Goal: Information Seeking & Learning: Check status

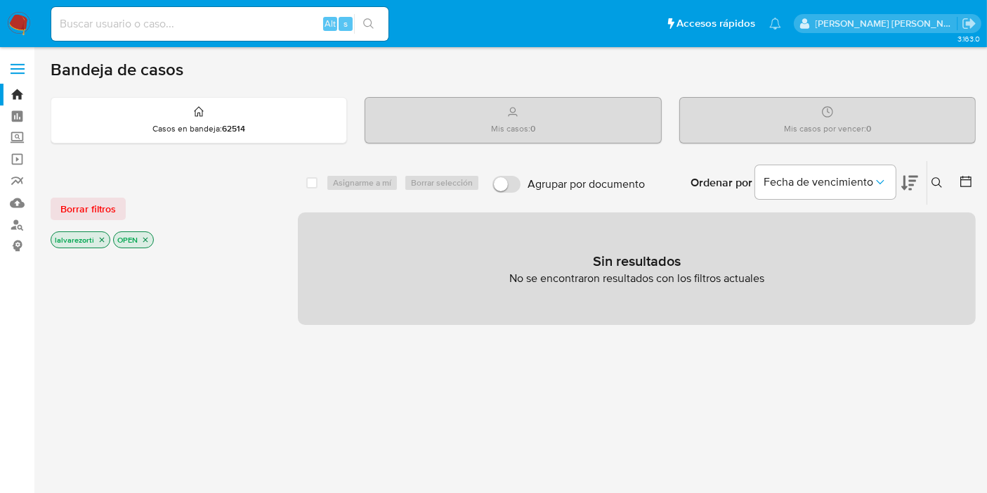
click at [102, 239] on icon "close-filter" at bounding box center [102, 239] width 8 height 8
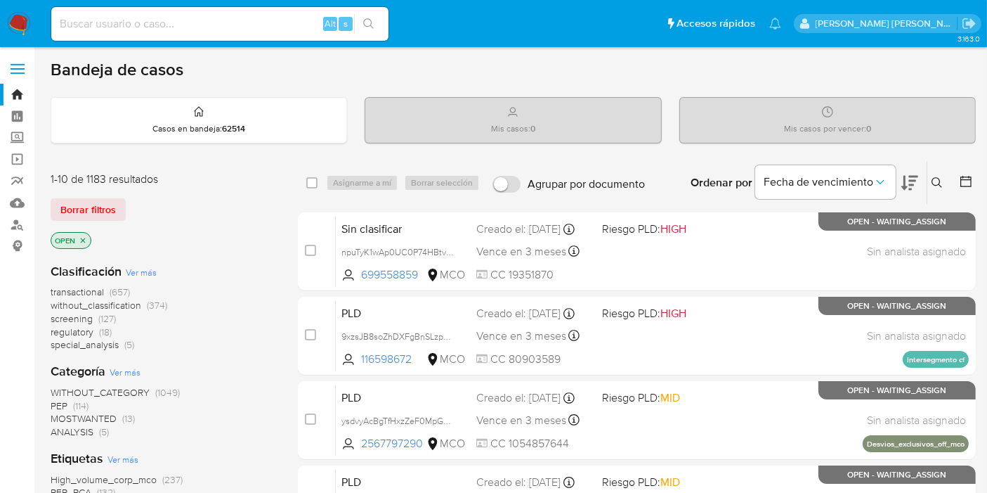
click at [81, 237] on icon "close-filter" at bounding box center [83, 239] width 5 height 5
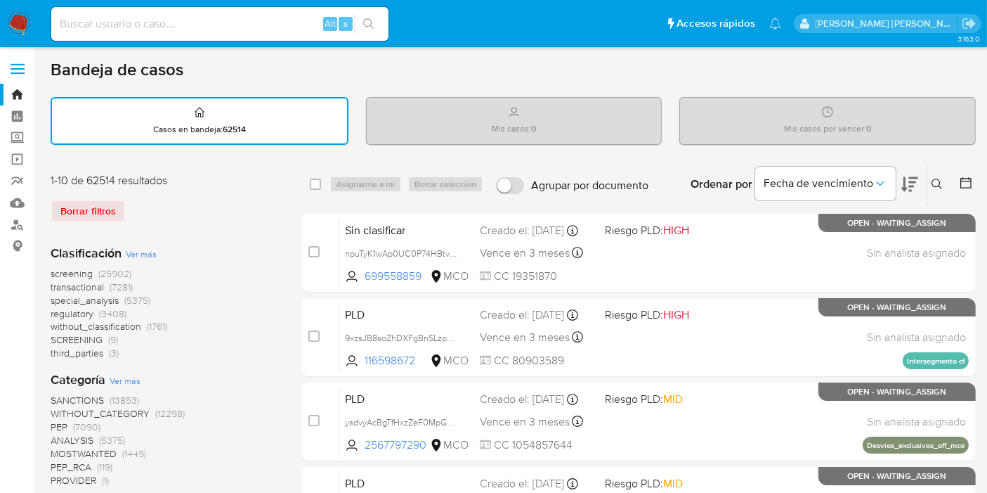
click at [143, 247] on span "Ver más" at bounding box center [141, 253] width 31 height 13
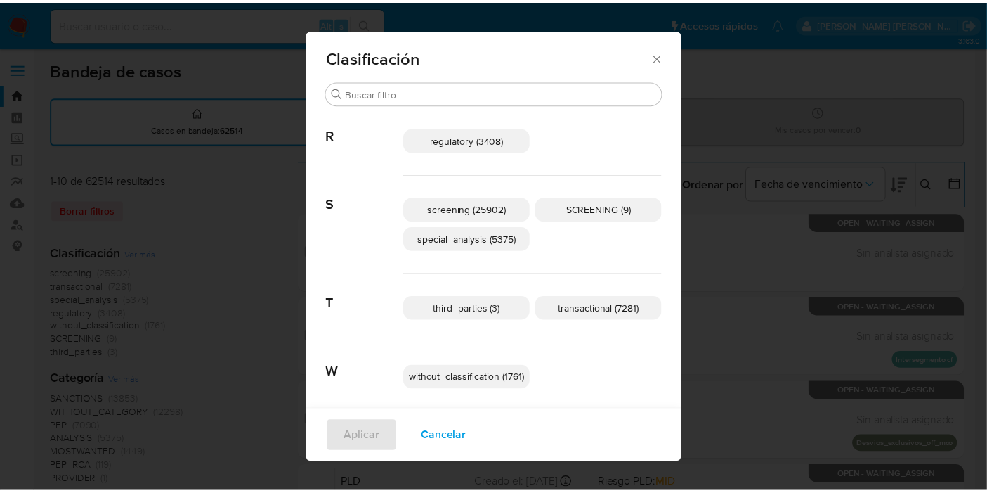
scroll to position [12, 0]
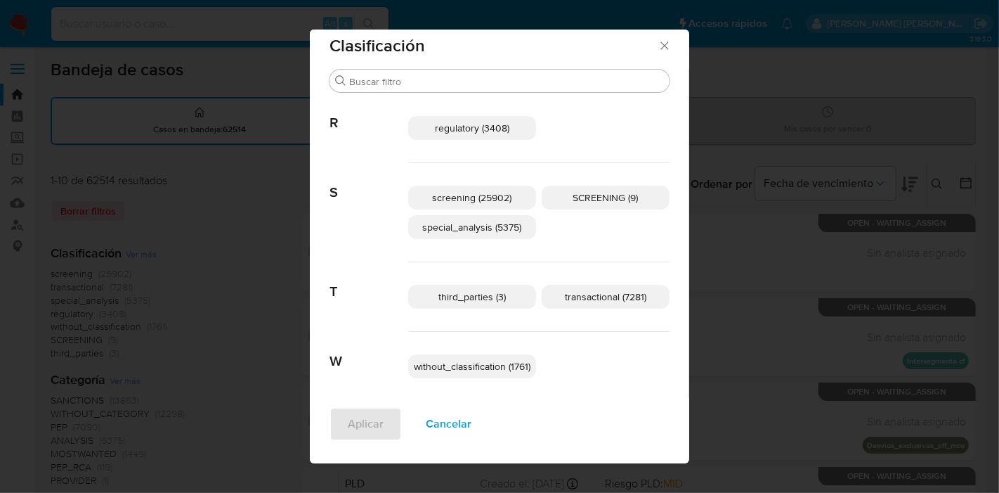
click at [604, 297] on span "transactional (7281)" at bounding box center [605, 296] width 81 height 14
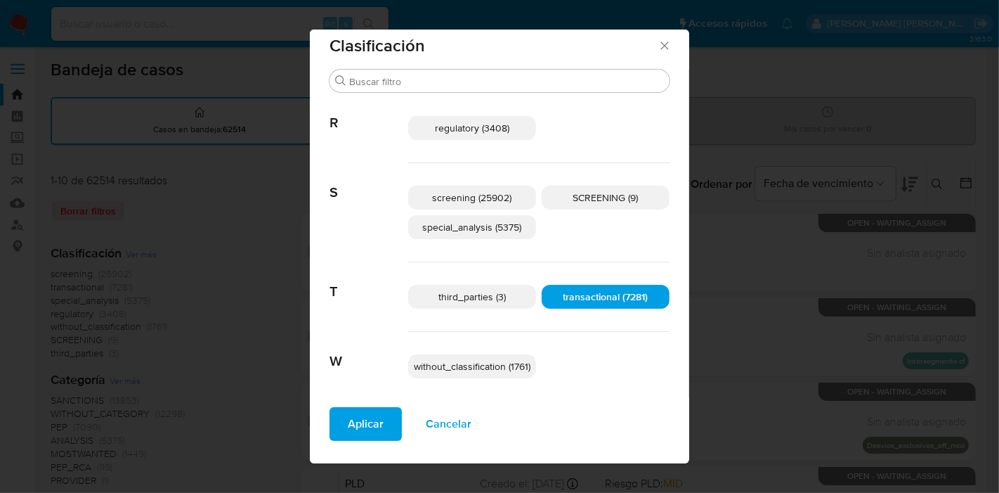
click at [361, 433] on span "Aplicar" at bounding box center [366, 423] width 36 height 31
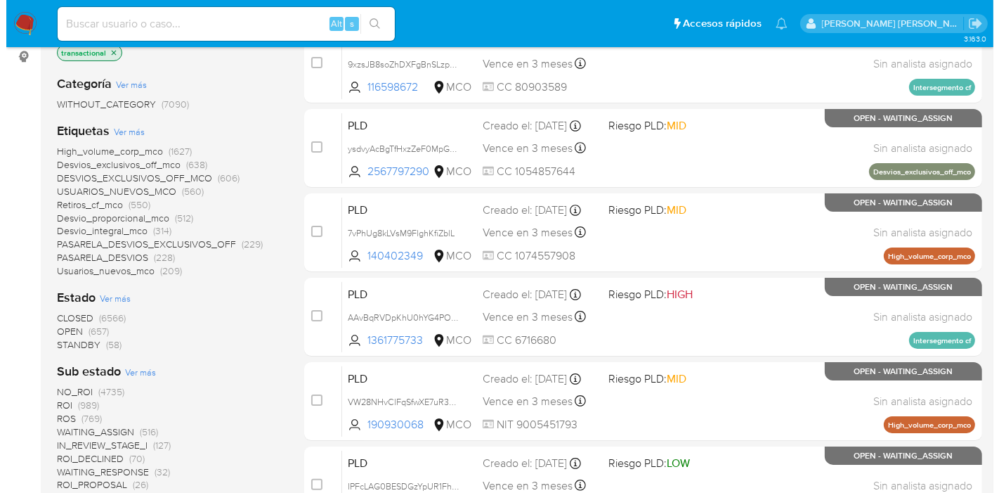
scroll to position [156, 0]
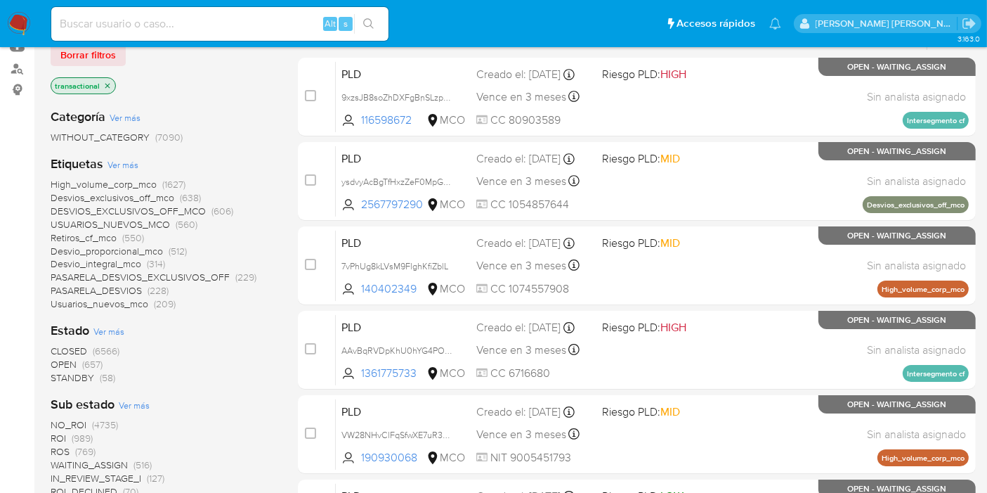
click at [129, 163] on span "Ver más" at bounding box center [122, 164] width 31 height 13
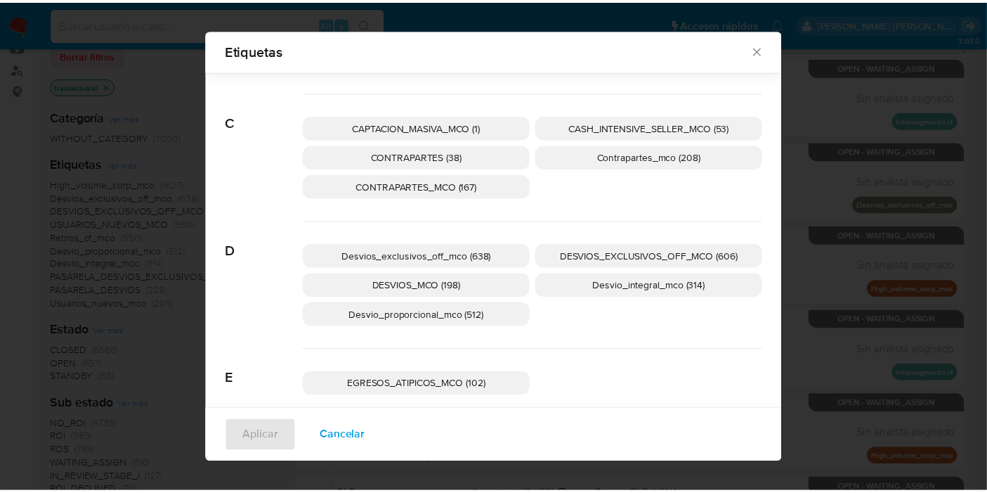
scroll to position [224, 0]
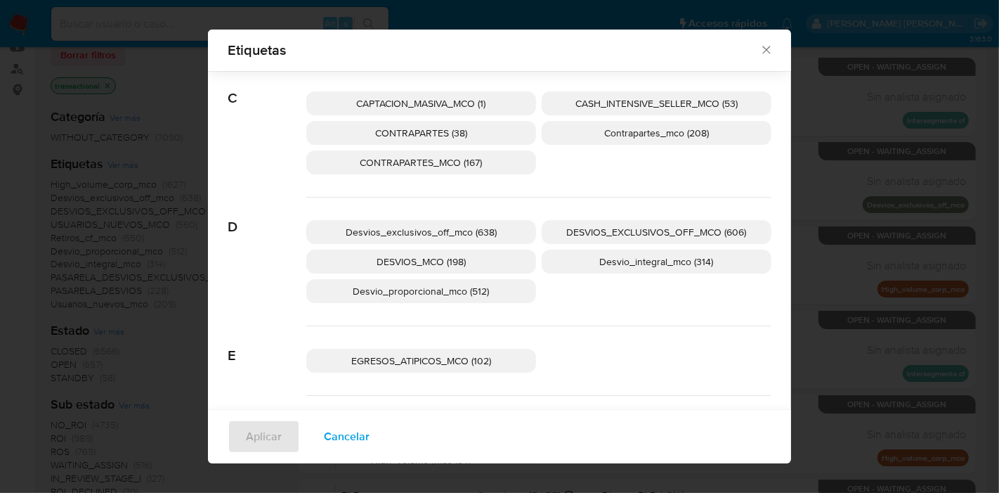
click at [764, 47] on icon "Cerrar" at bounding box center [766, 50] width 14 height 14
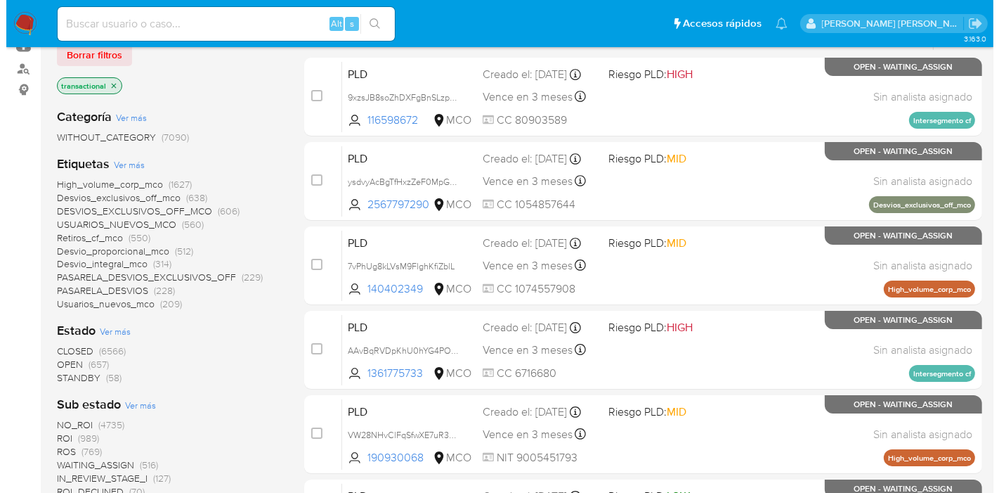
scroll to position [78, 0]
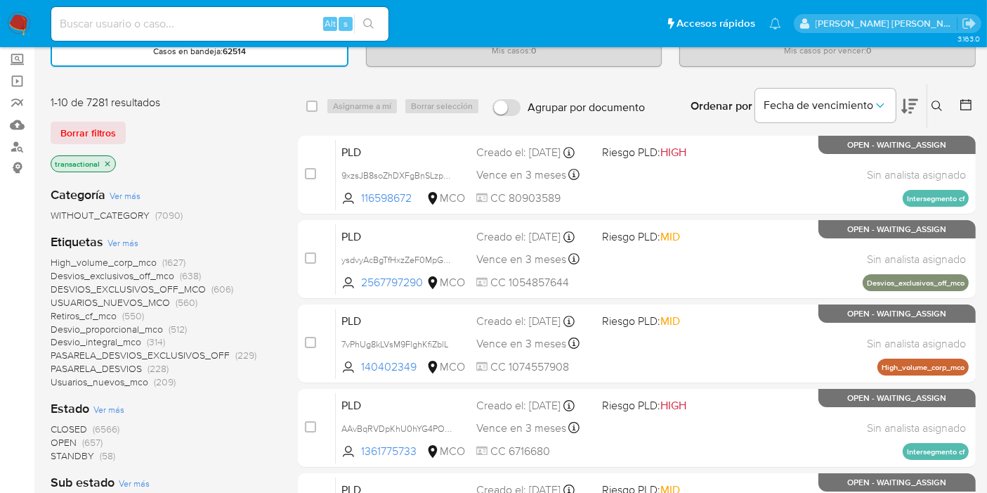
click at [133, 242] on span "Ver más" at bounding box center [122, 242] width 31 height 13
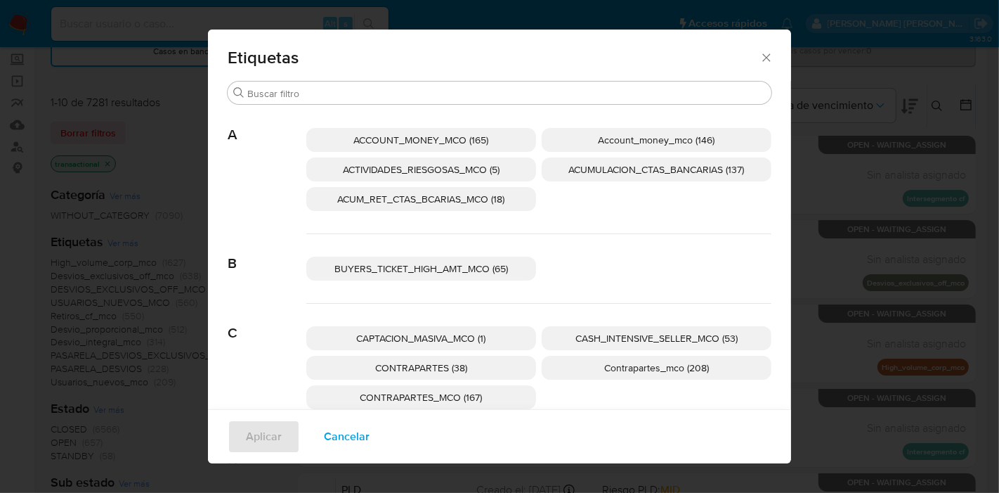
click at [432, 367] on span "CONTRAPARTES (38)" at bounding box center [421, 367] width 92 height 14
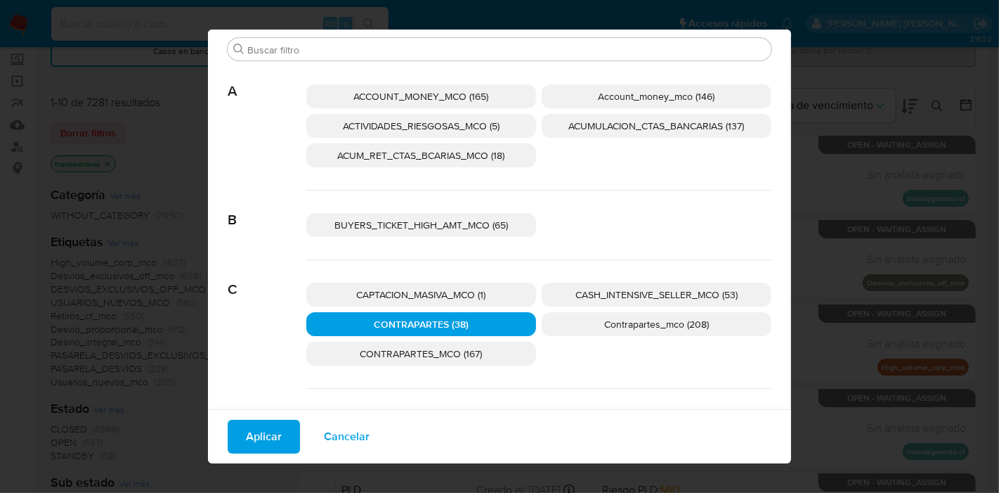
scroll to position [68, 0]
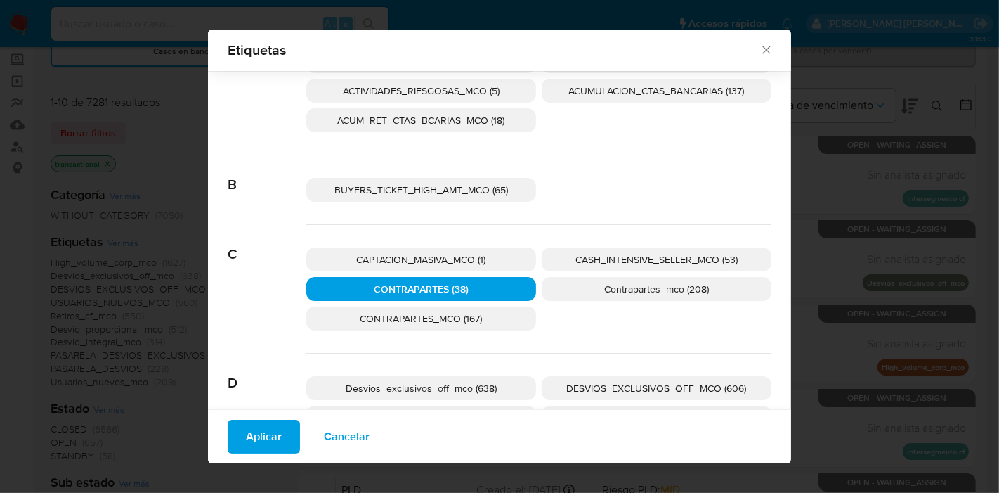
click at [469, 325] on p "CONTRAPARTES_MCO (167)" at bounding box center [421, 318] width 230 height 24
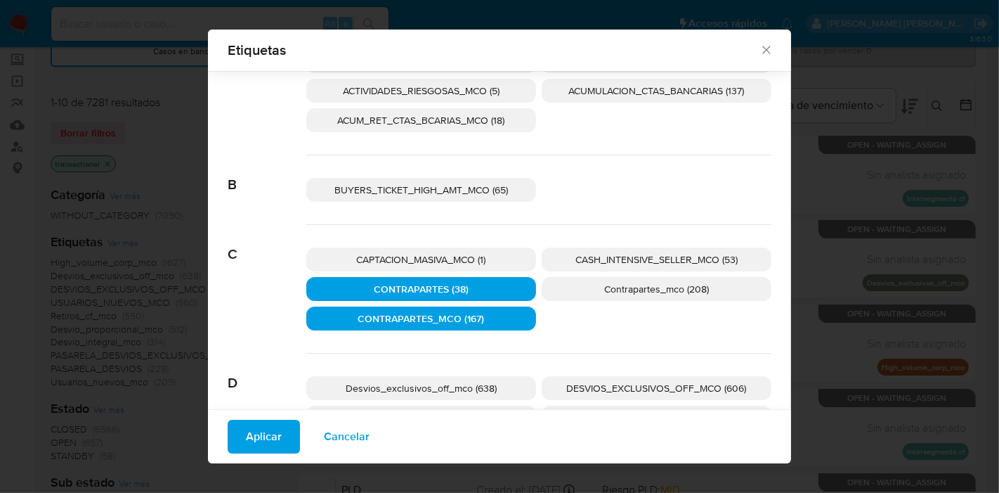
click at [577, 289] on p "Contrapartes_mco (208)" at bounding box center [657, 289] width 230 height 24
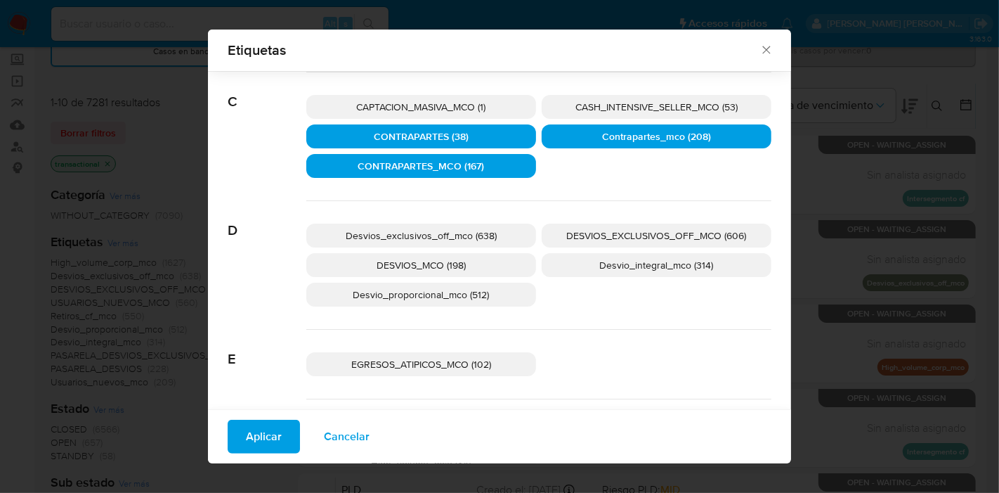
scroll to position [224, 0]
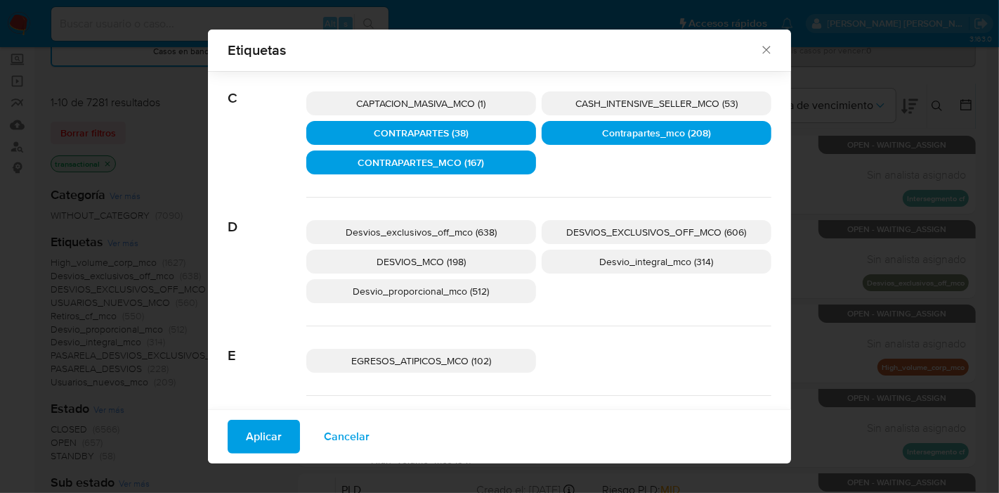
click at [467, 225] on span "Desvios_exclusivos_off_mco (638)" at bounding box center [421, 232] width 151 height 14
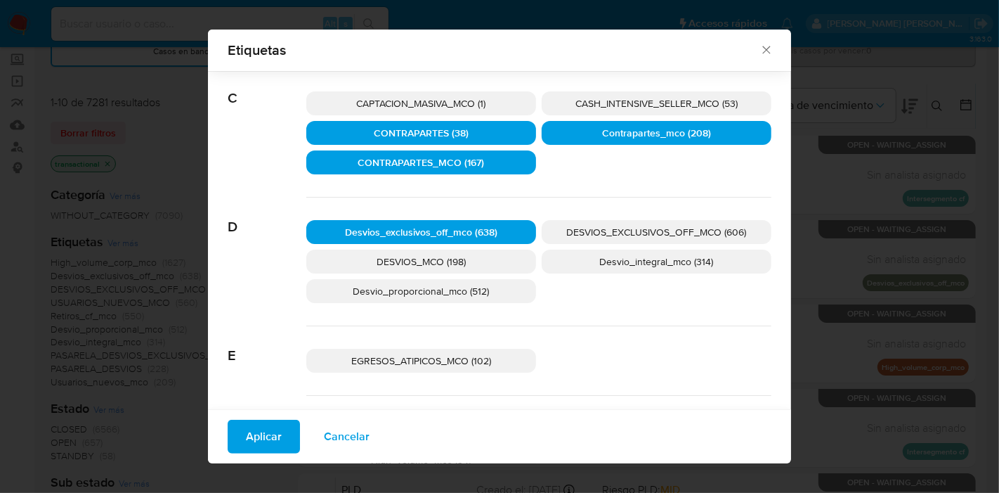
drag, startPoint x: 587, startPoint y: 228, endPoint x: 608, endPoint y: 258, distance: 36.7
click at [588, 230] on span "DESVIOS_EXCLUSIVOS_OFF_MCO (606)" at bounding box center [657, 232] width 180 height 14
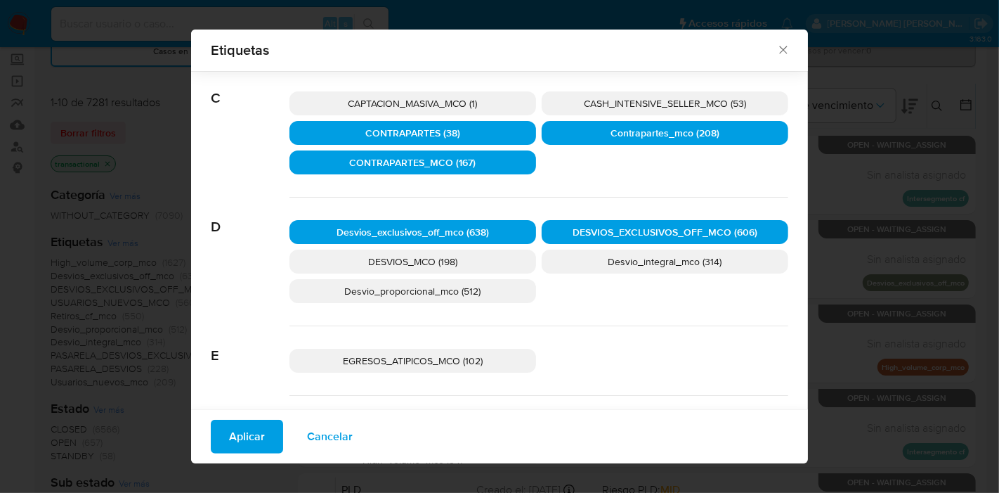
click at [613, 270] on p "Desvio_integral_mco (314)" at bounding box center [665, 261] width 247 height 24
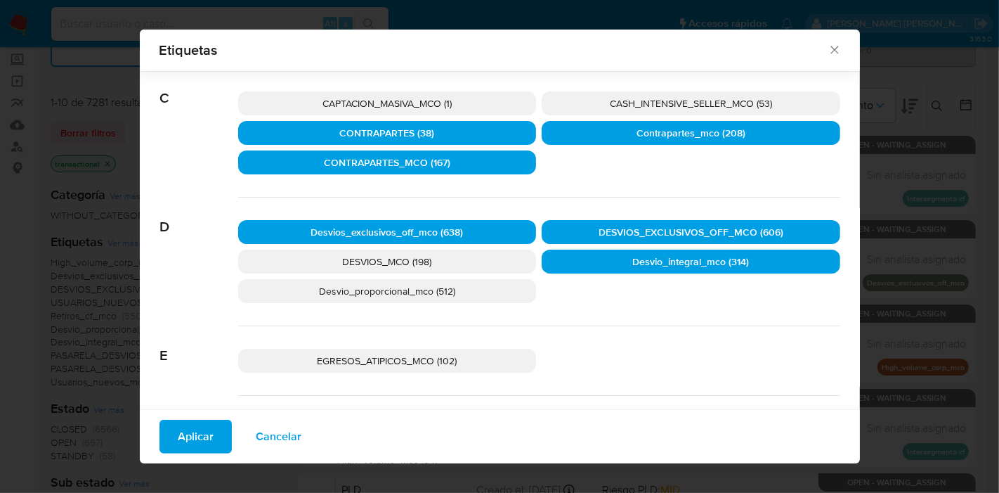
click at [452, 266] on p "DESVIOS_MCO (198)" at bounding box center [387, 261] width 299 height 24
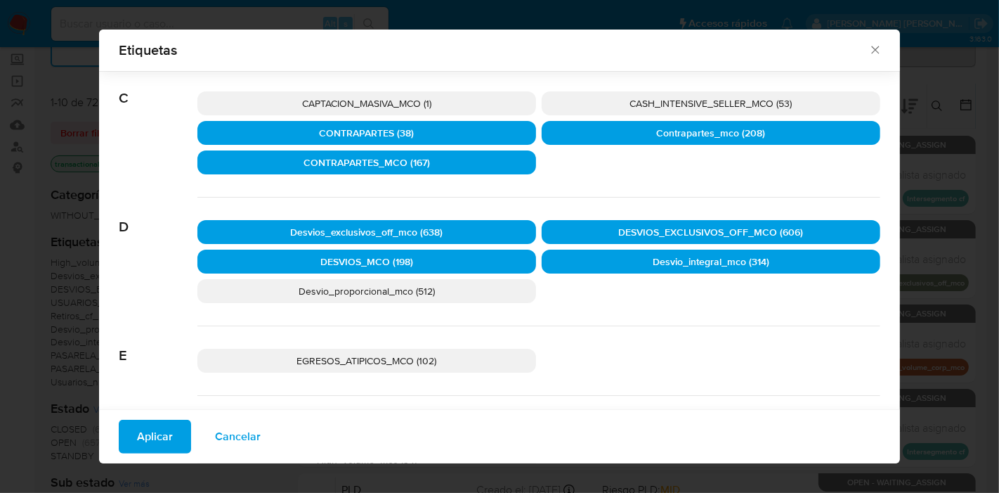
click at [454, 282] on p "Desvio_proporcional_mco (512)" at bounding box center [366, 291] width 339 height 24
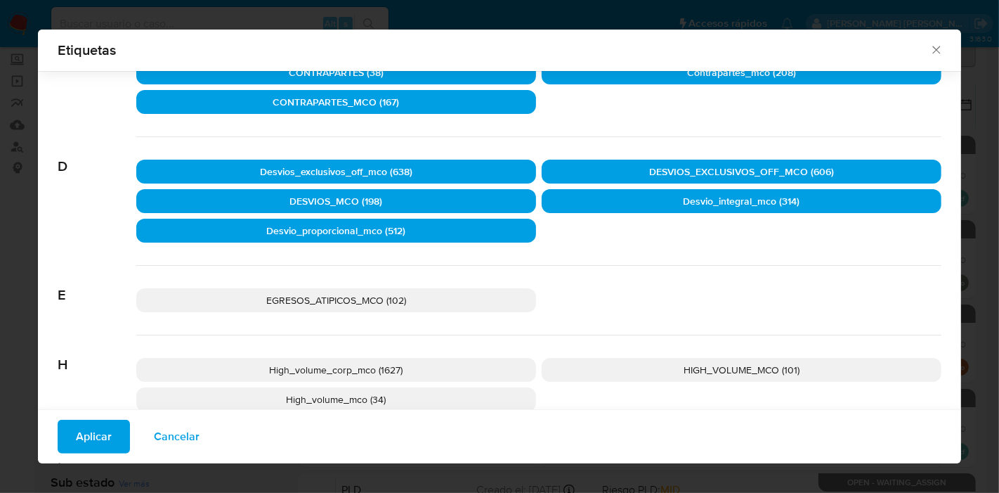
scroll to position [380, 0]
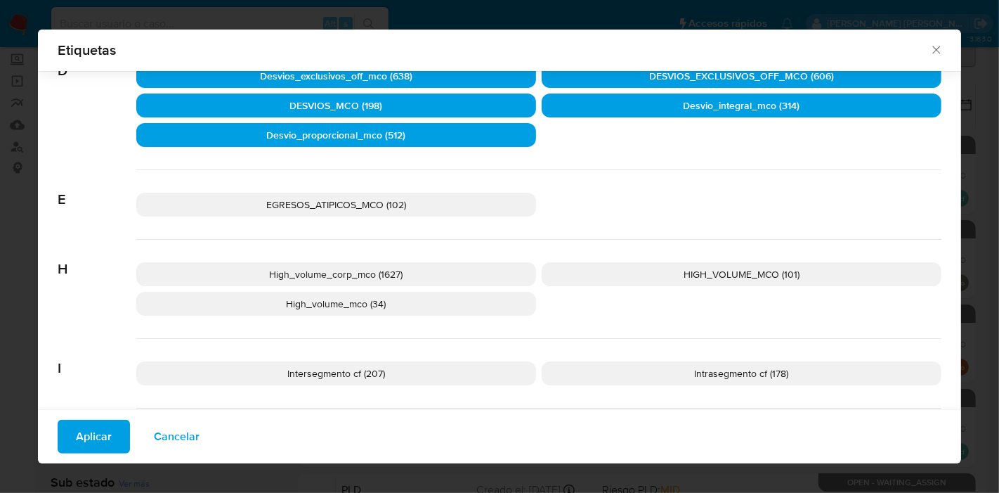
click at [437, 270] on p "High_volume_corp_mco (1627)" at bounding box center [336, 274] width 400 height 24
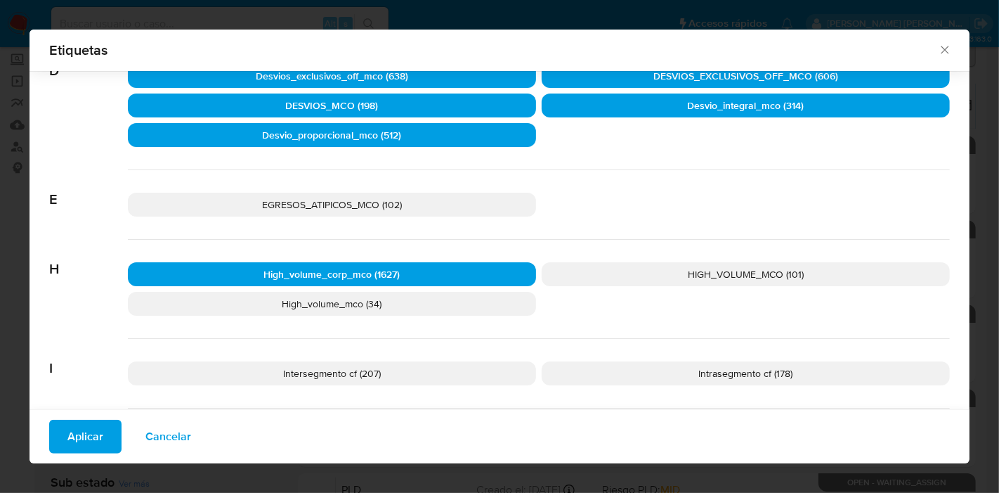
click at [625, 270] on p "HIGH_VOLUME_MCO (101)" at bounding box center [746, 274] width 408 height 24
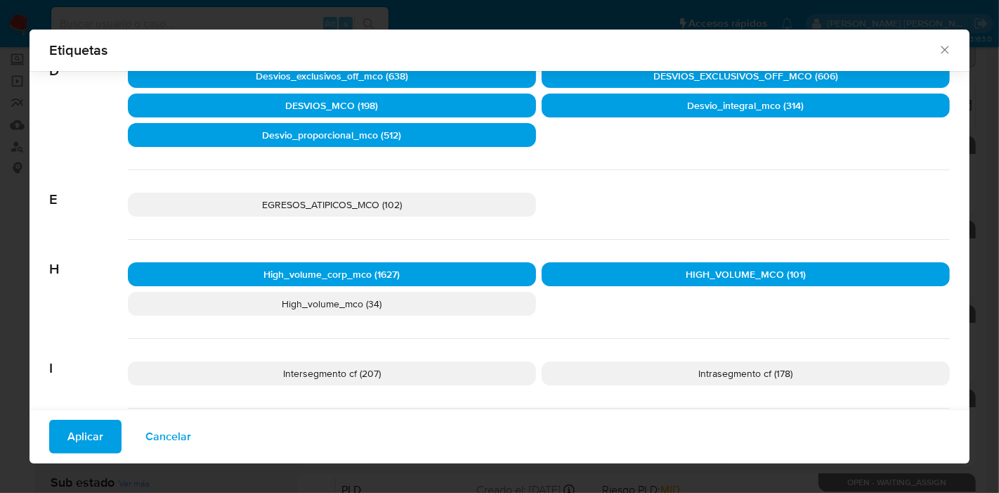
click at [474, 301] on p "High_volume_mco (34)" at bounding box center [332, 304] width 408 height 24
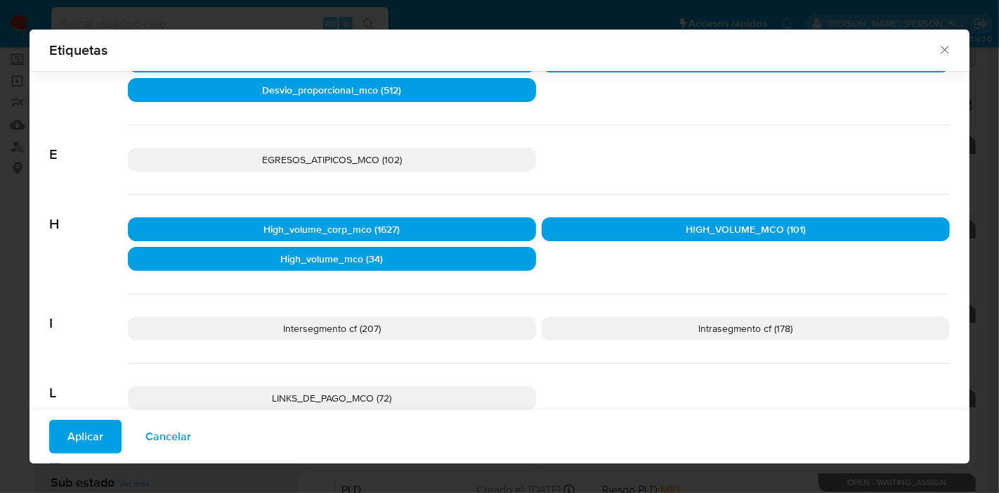
scroll to position [458, 0]
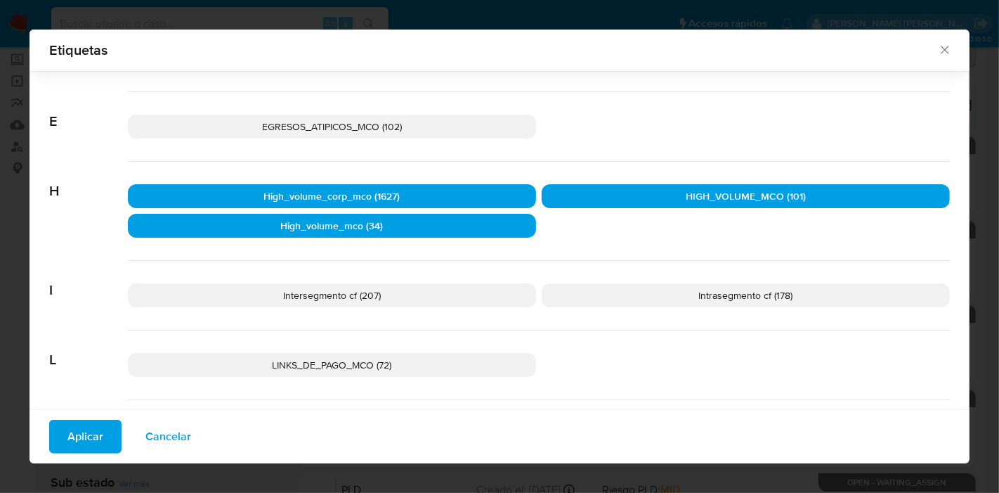
click at [471, 296] on p "Intersegmento cf (207)" at bounding box center [332, 295] width 408 height 24
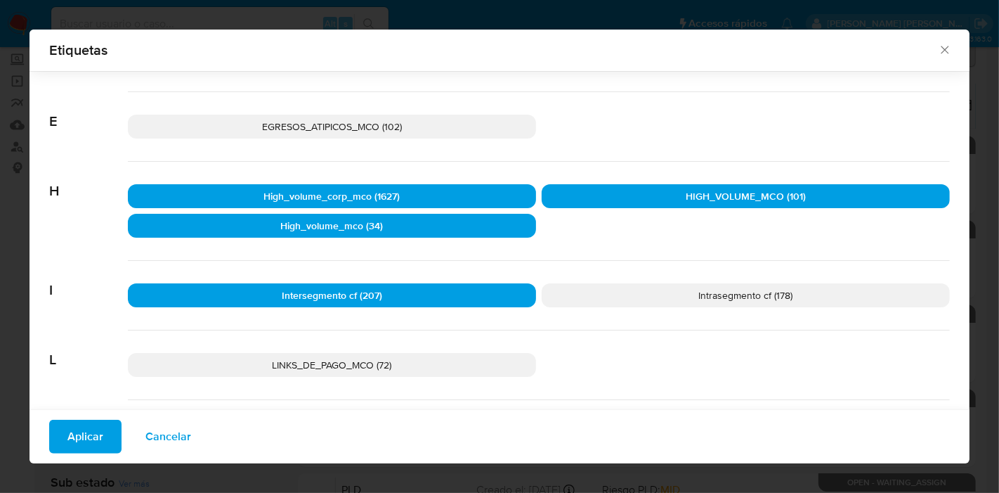
click at [578, 302] on p "Intrasegmento cf (178)" at bounding box center [746, 295] width 408 height 24
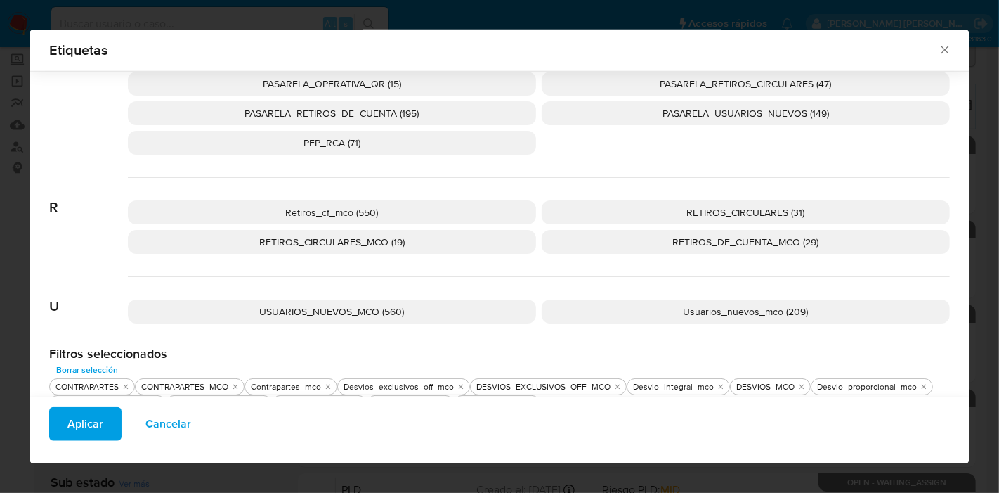
scroll to position [1164, 0]
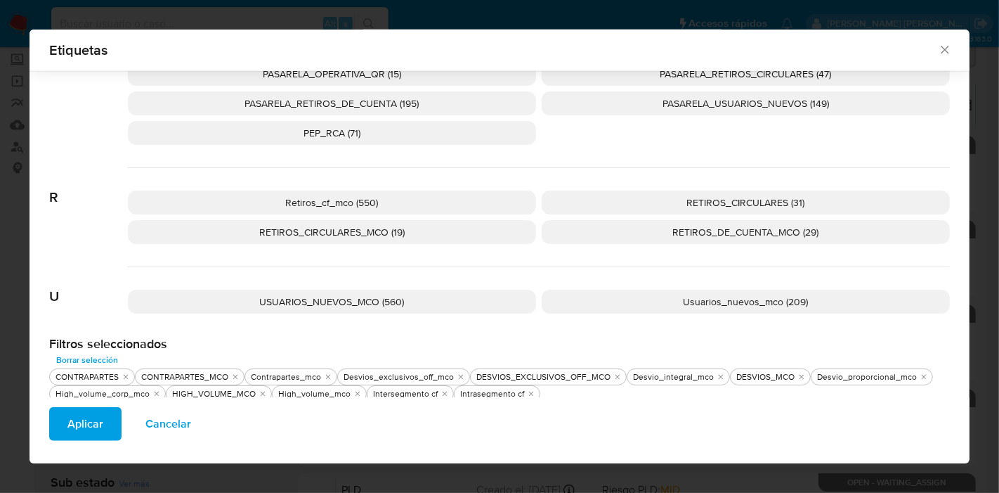
drag, startPoint x: 392, startPoint y: 293, endPoint x: 432, endPoint y: 304, distance: 41.6
click at [393, 294] on span "USUARIOS_NUEVOS_MCO (560)" at bounding box center [332, 301] width 145 height 14
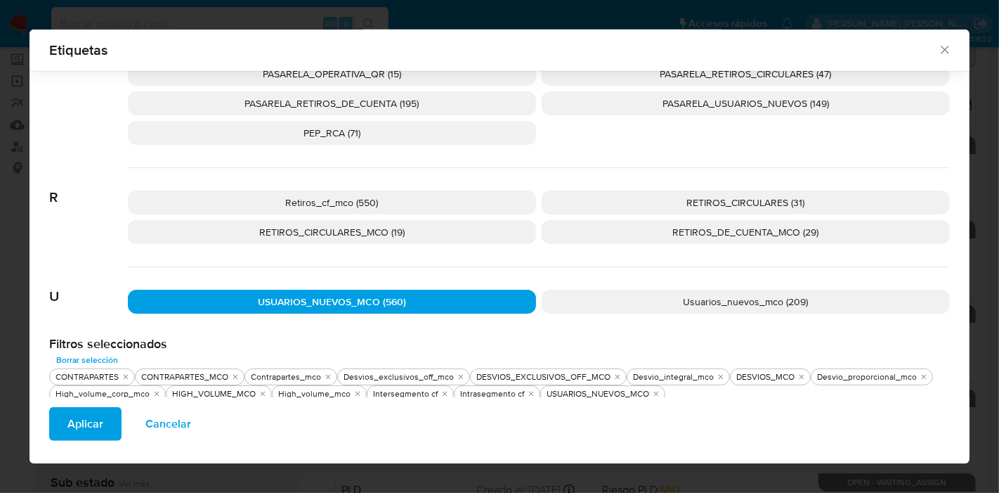
click at [668, 298] on p "Usuarios_nuevos_mco (209)" at bounding box center [746, 301] width 408 height 24
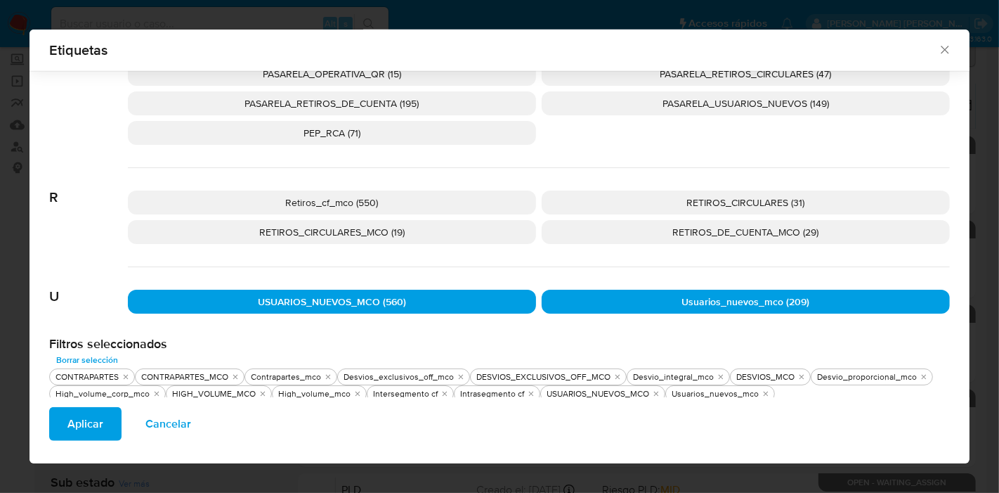
click at [81, 422] on span "Aplicar" at bounding box center [85, 423] width 36 height 31
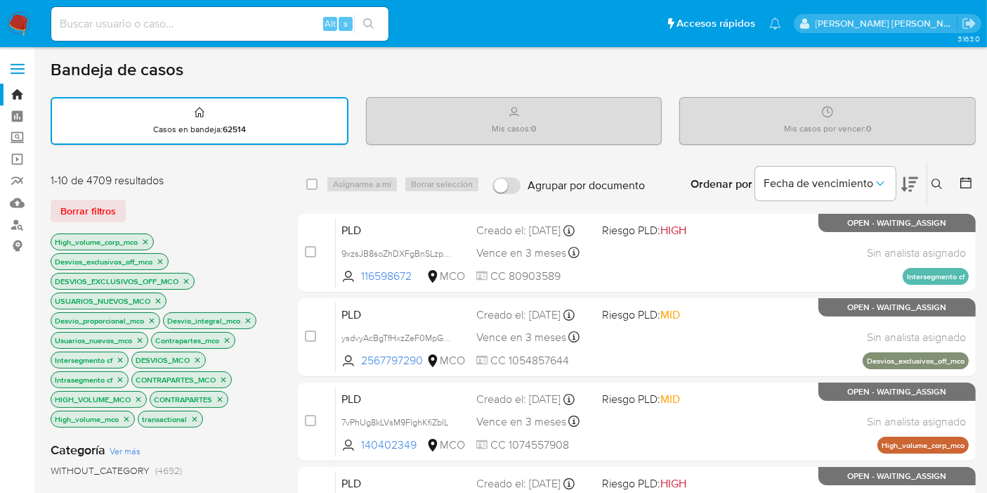
click at [963, 177] on icon at bounding box center [965, 182] width 11 height 11
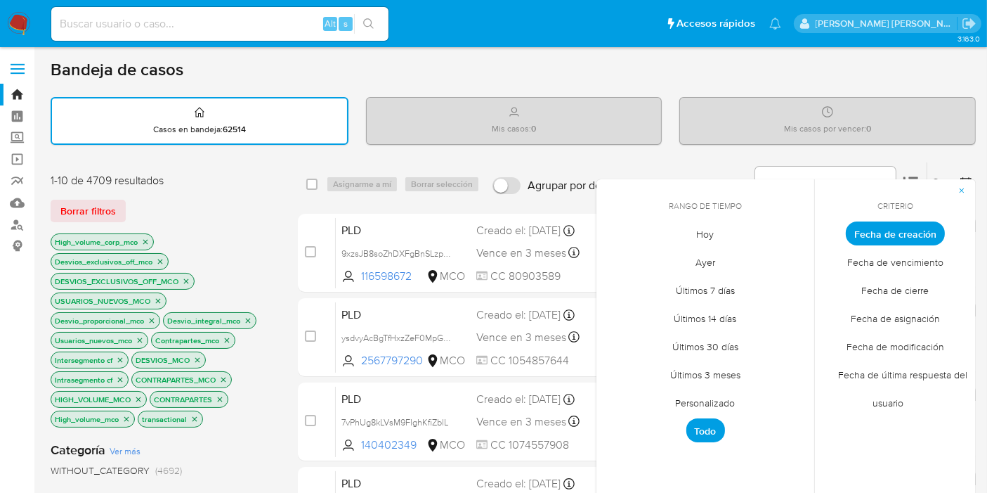
click at [709, 393] on span "Personalizado" at bounding box center [705, 403] width 89 height 29
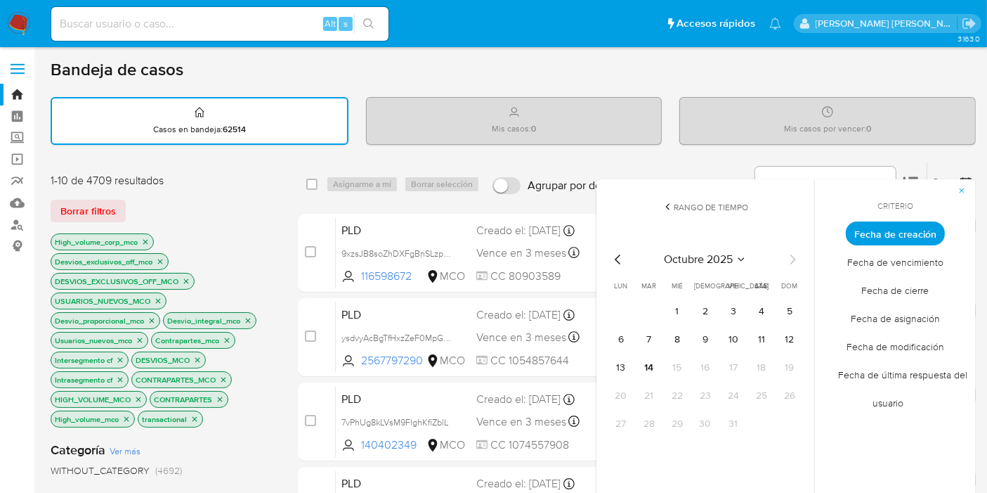
click at [616, 259] on icon "Mes anterior" at bounding box center [618, 259] width 6 height 10
click at [620, 260] on icon "Mes anterior" at bounding box center [618, 259] width 17 height 17
click at [736, 305] on button "1" at bounding box center [733, 311] width 22 height 22
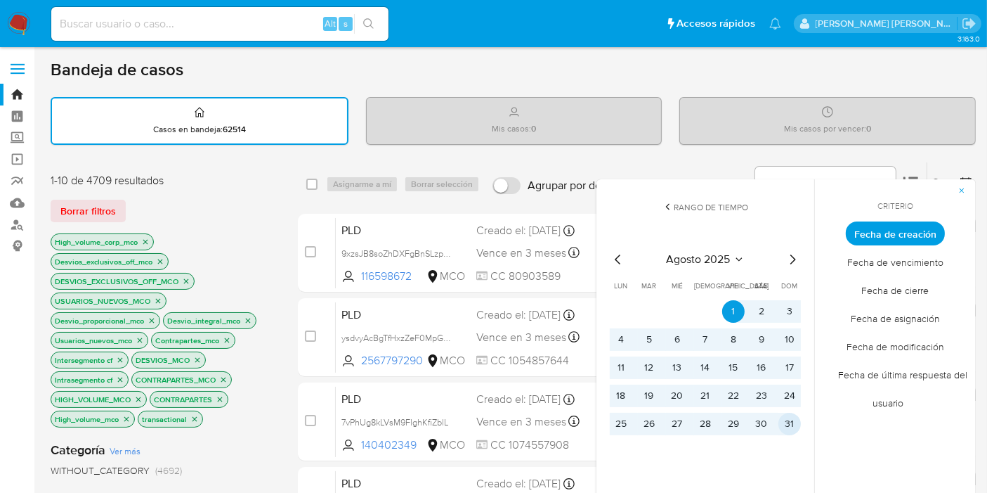
click at [788, 422] on button "31" at bounding box center [789, 423] width 22 height 22
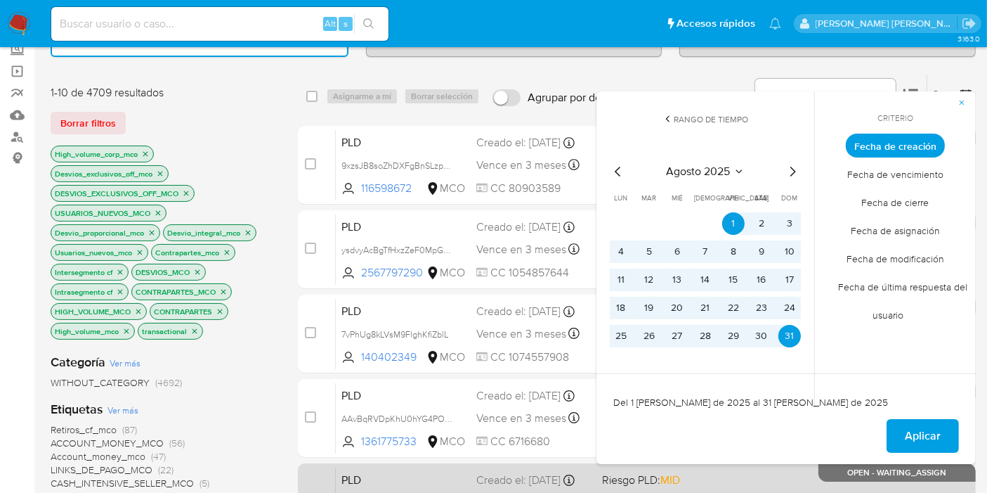
scroll to position [156, 0]
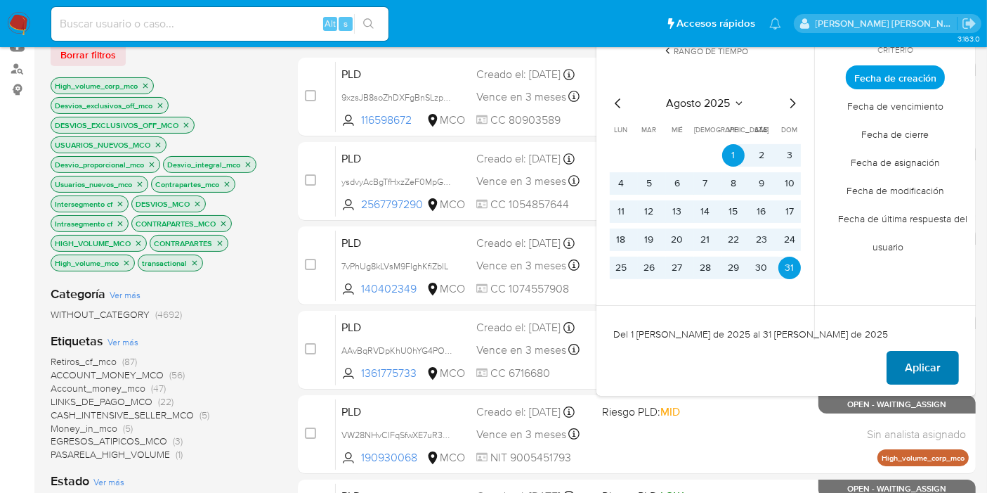
click at [927, 361] on span "Aplicar" at bounding box center [923, 367] width 36 height 31
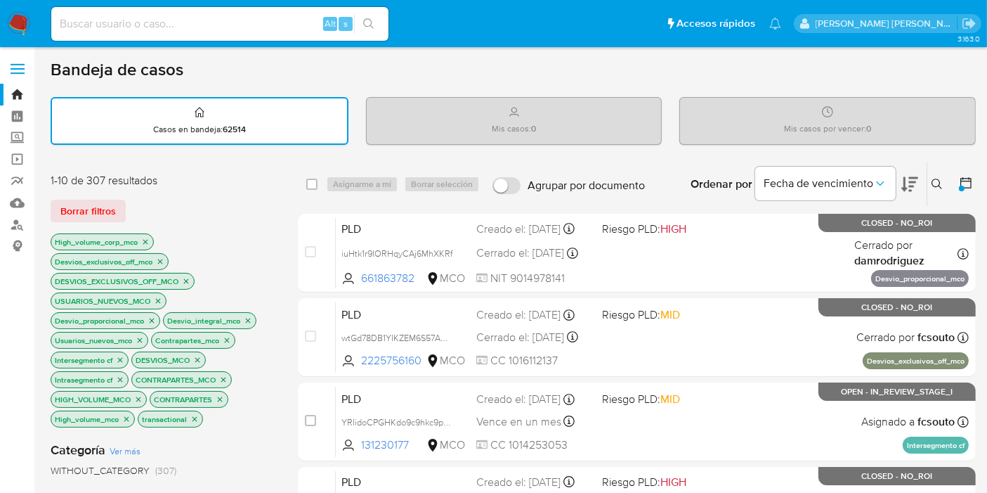
click at [228, 30] on input at bounding box center [219, 24] width 337 height 18
paste input "kWnCbJ99ChcCklYPzevgN1f1"
type input "kWnCbJ99ChcCklYPzevgN1f1"
click at [878, 183] on icon "Ordenar por" at bounding box center [880, 183] width 14 height 14
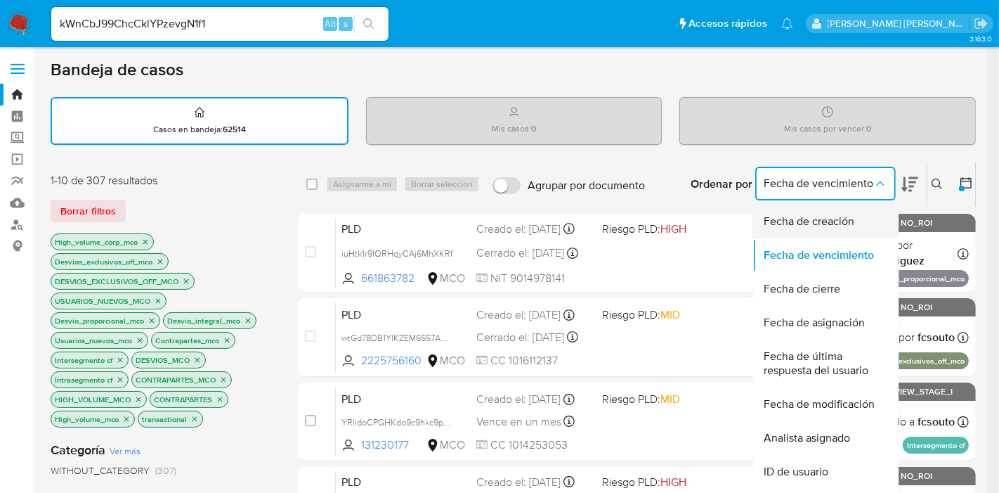
click at [849, 222] on span "Fecha de creación" at bounding box center [809, 221] width 91 height 14
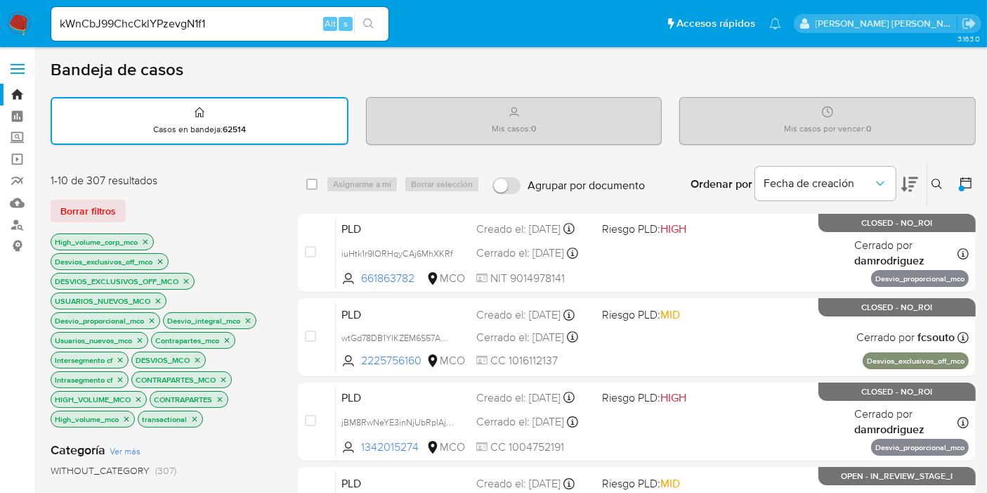
click at [965, 181] on icon at bounding box center [966, 183] width 14 height 14
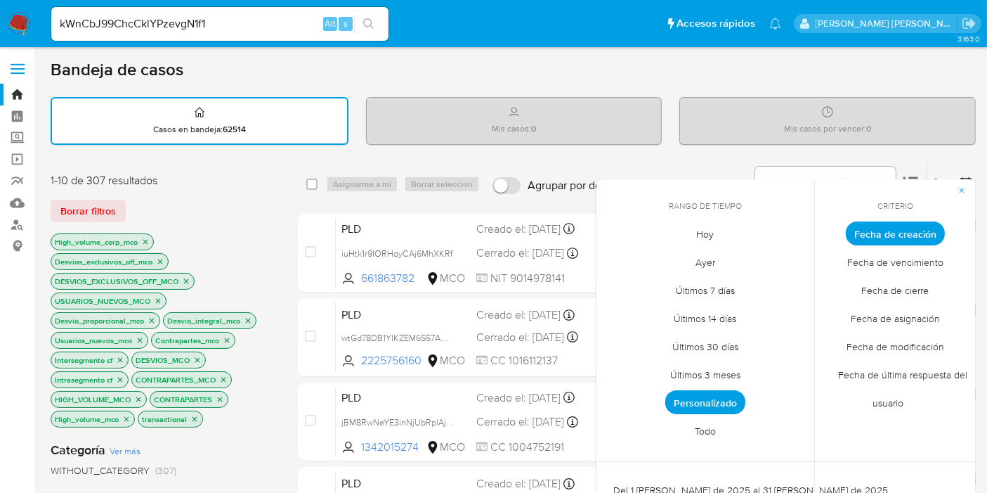
click at [726, 397] on span "Personalizado" at bounding box center [705, 402] width 80 height 24
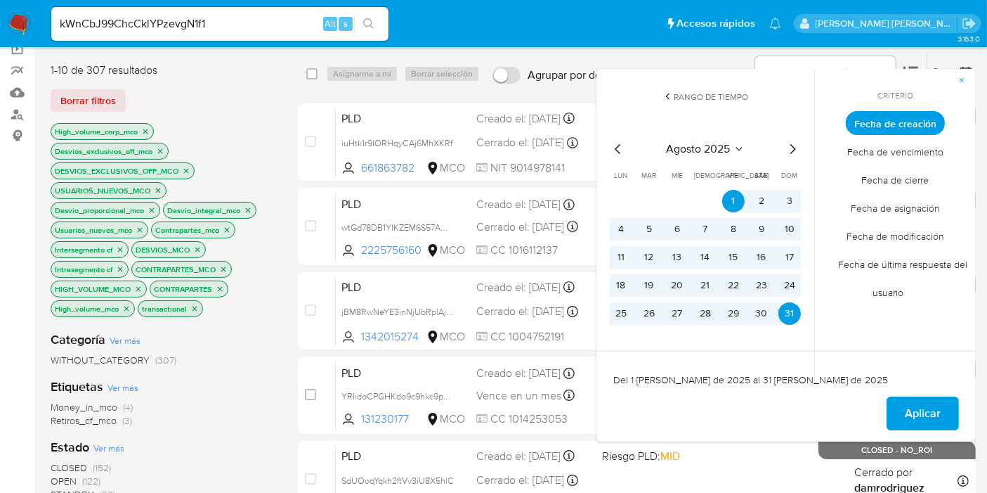
scroll to position [78, 0]
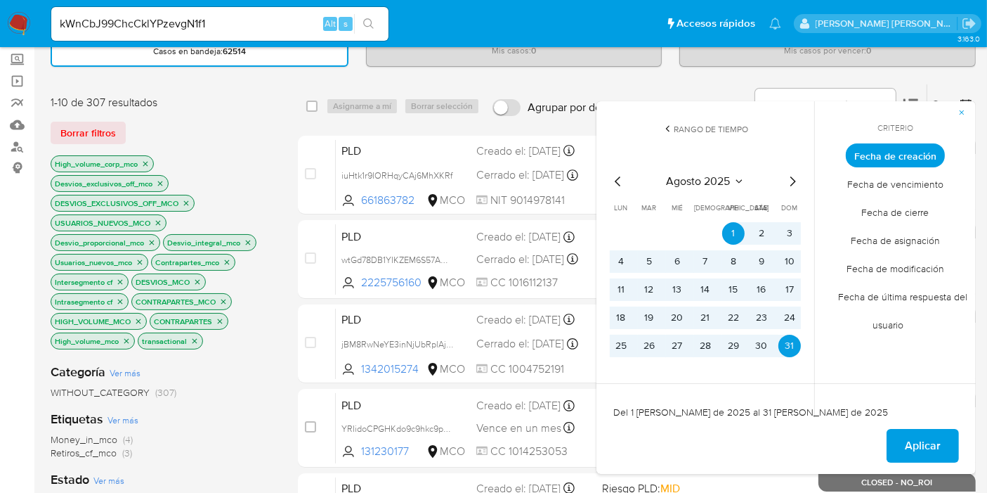
click at [907, 454] on span "Aplicar" at bounding box center [923, 445] width 36 height 31
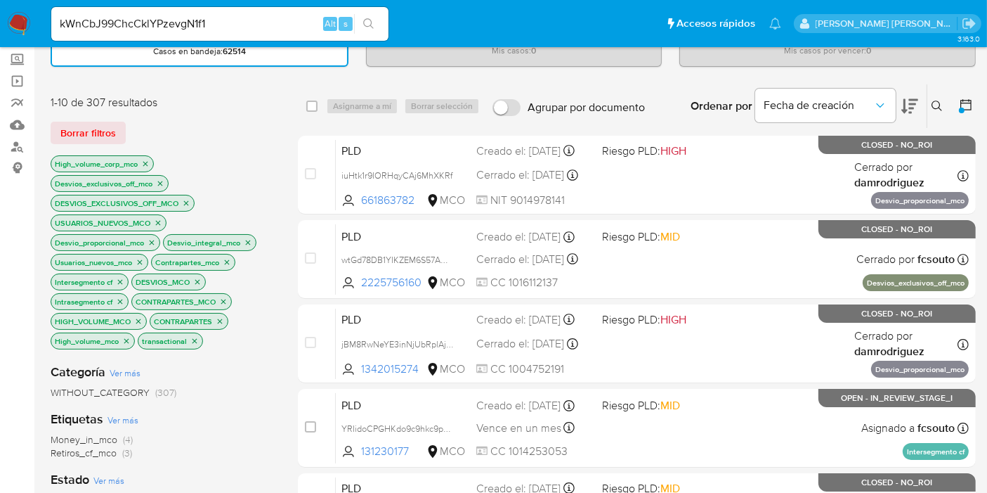
click at [965, 105] on icon at bounding box center [966, 105] width 14 height 14
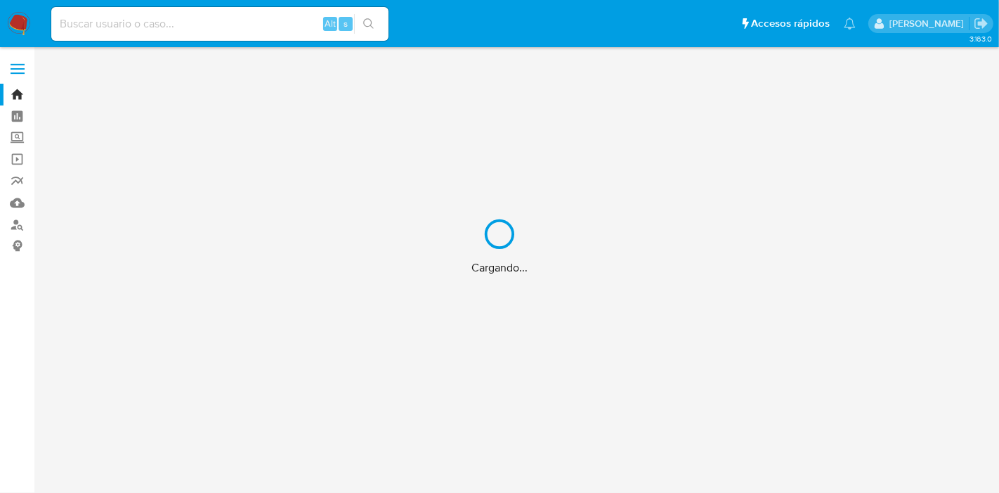
click at [242, 31] on div "Cargando..." at bounding box center [499, 246] width 999 height 493
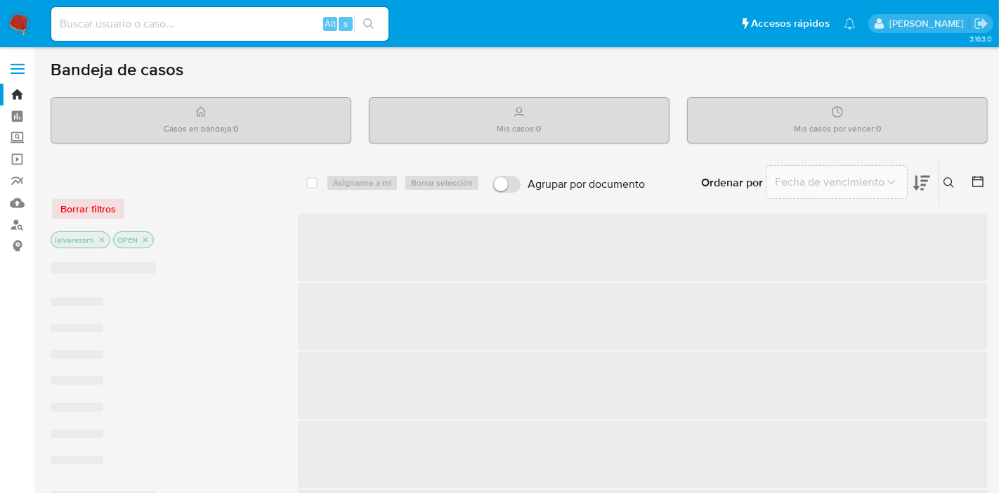
click at [202, 25] on input at bounding box center [219, 24] width 337 height 18
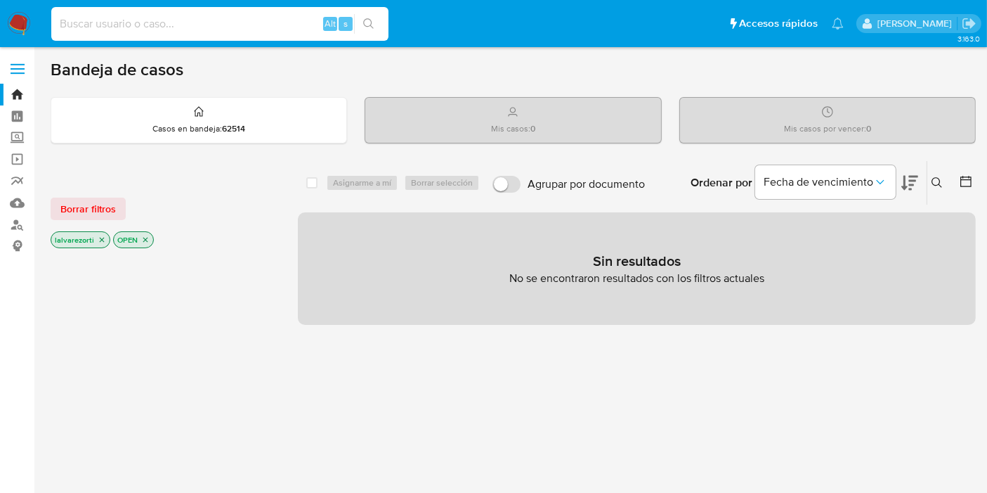
paste input "kWnCbJ99ChcCklYPzevgN1f1"
type input "kWnCbJ99ChcCklYPzevgN1f1"
click at [144, 237] on icon "close-filter" at bounding box center [145, 239] width 5 height 5
click at [100, 237] on icon "close-filter" at bounding box center [102, 241] width 8 height 8
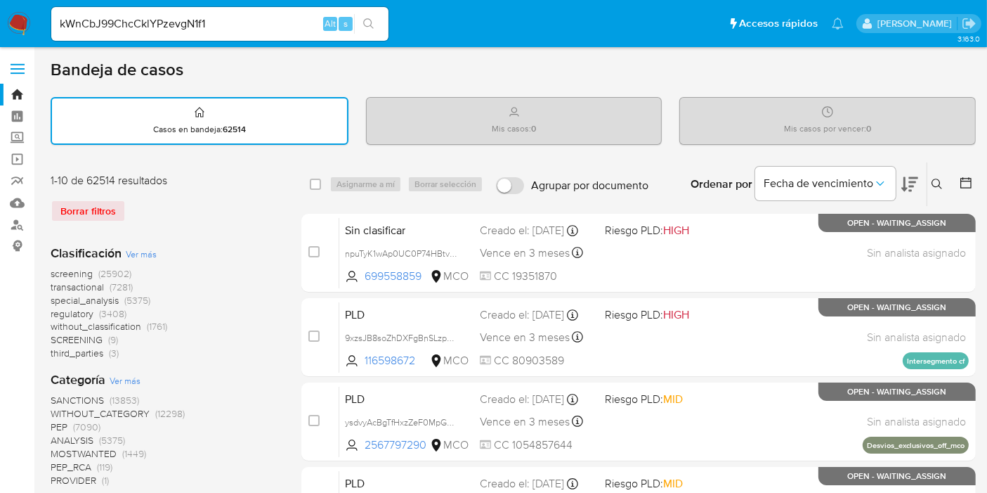
click at [368, 21] on icon "search-icon" at bounding box center [368, 23] width 11 height 11
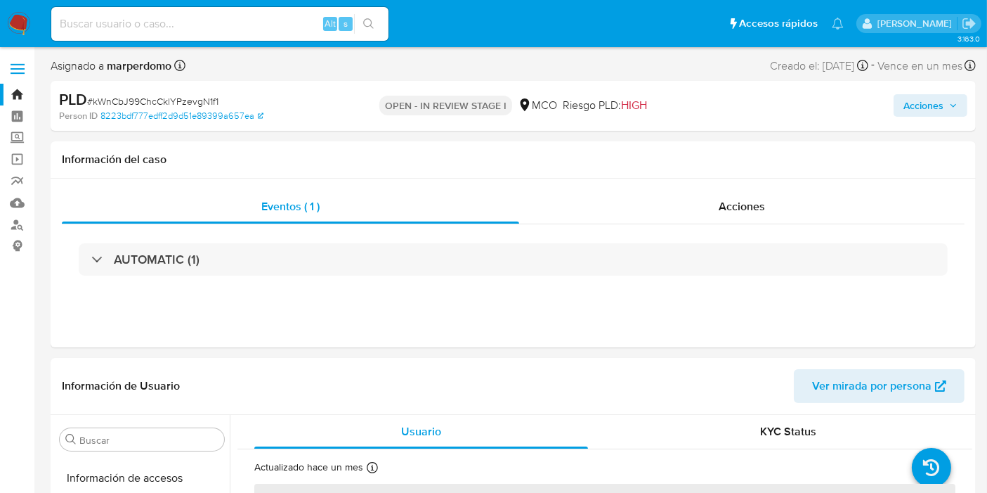
scroll to position [694, 0]
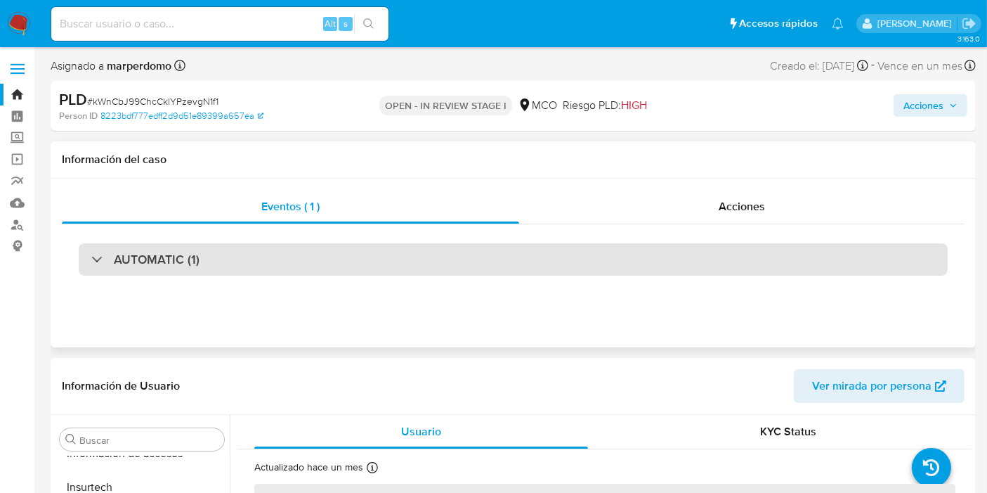
select select "10"
click at [92, 259] on div "AUTOMATIC (1)" at bounding box center [145, 259] width 108 height 15
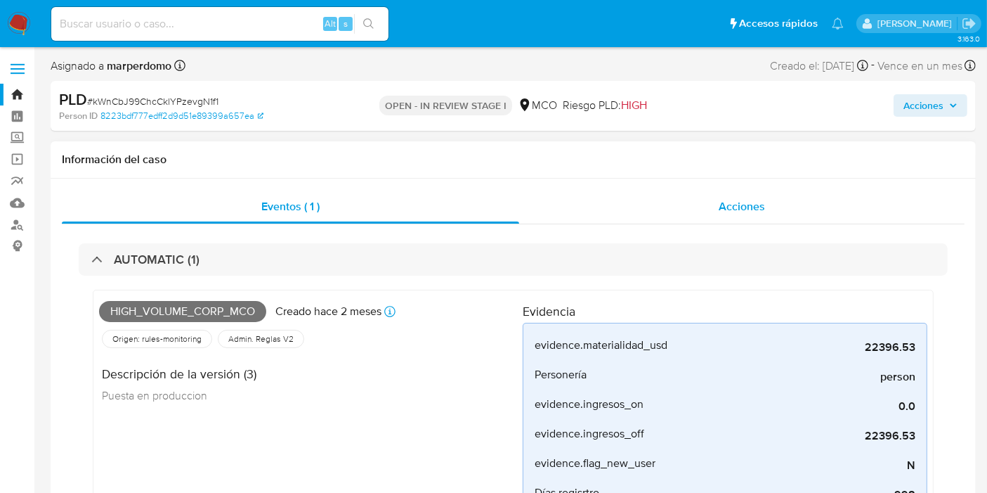
click at [743, 200] on span "Acciones" at bounding box center [742, 206] width 46 height 16
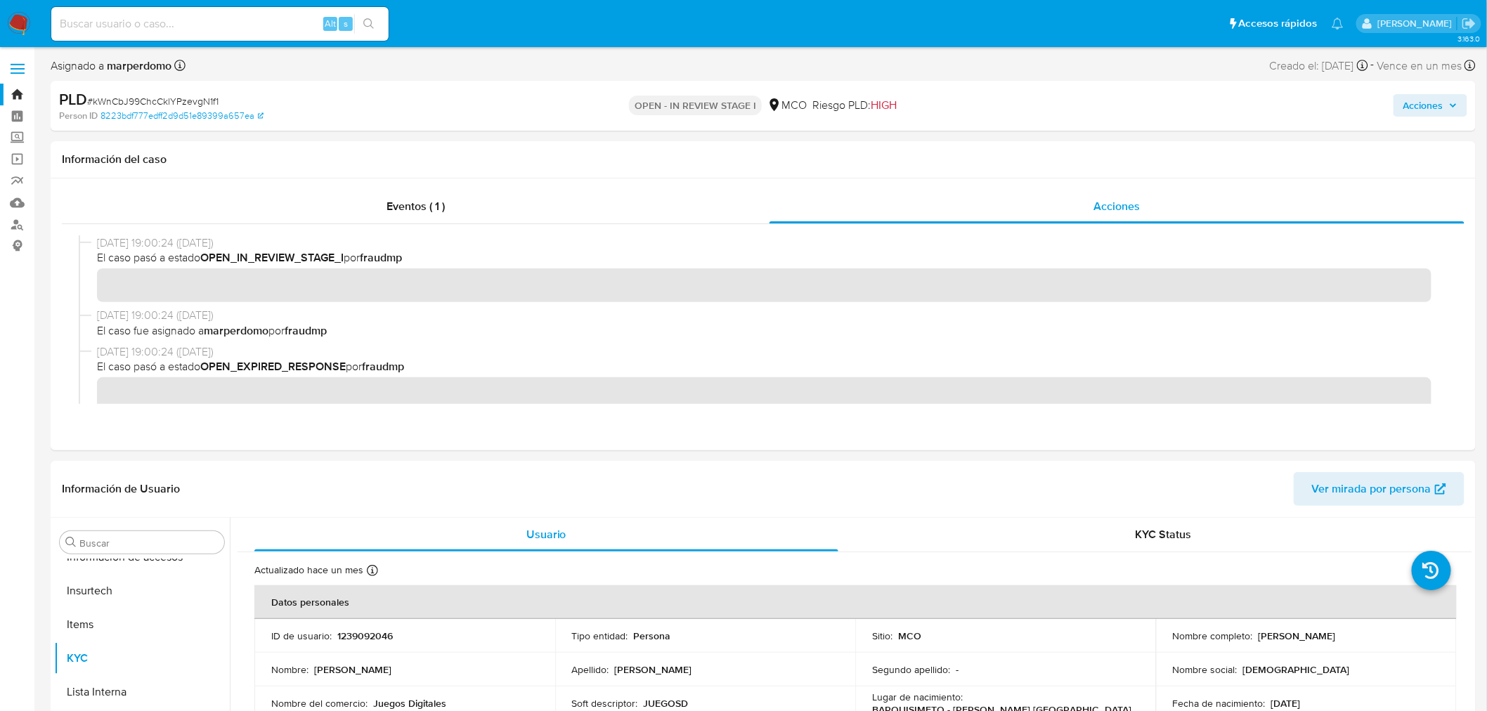
scroll to position [693, 0]
click at [167, 15] on input at bounding box center [219, 24] width 337 height 18
paste input "2456353828"
type input "2456353828"
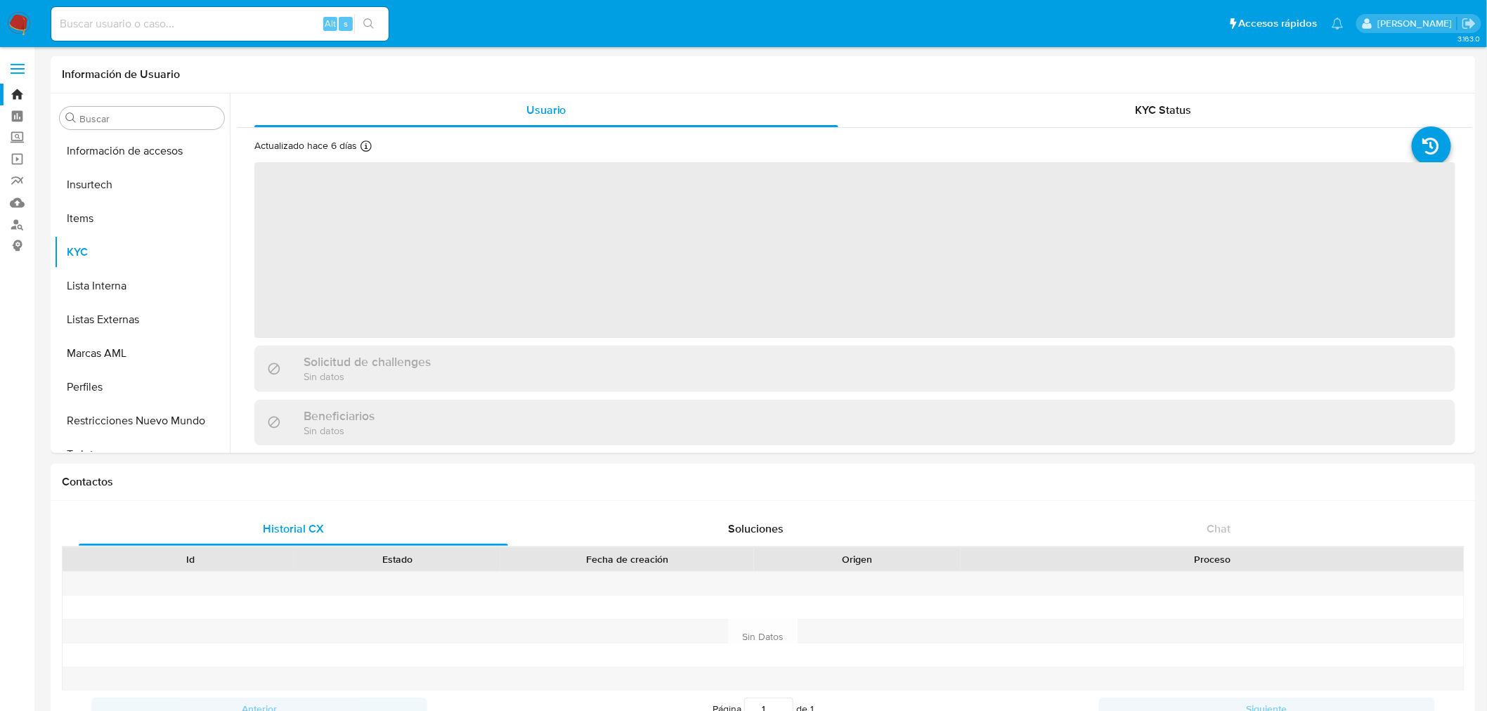
scroll to position [694, 0]
select select "10"
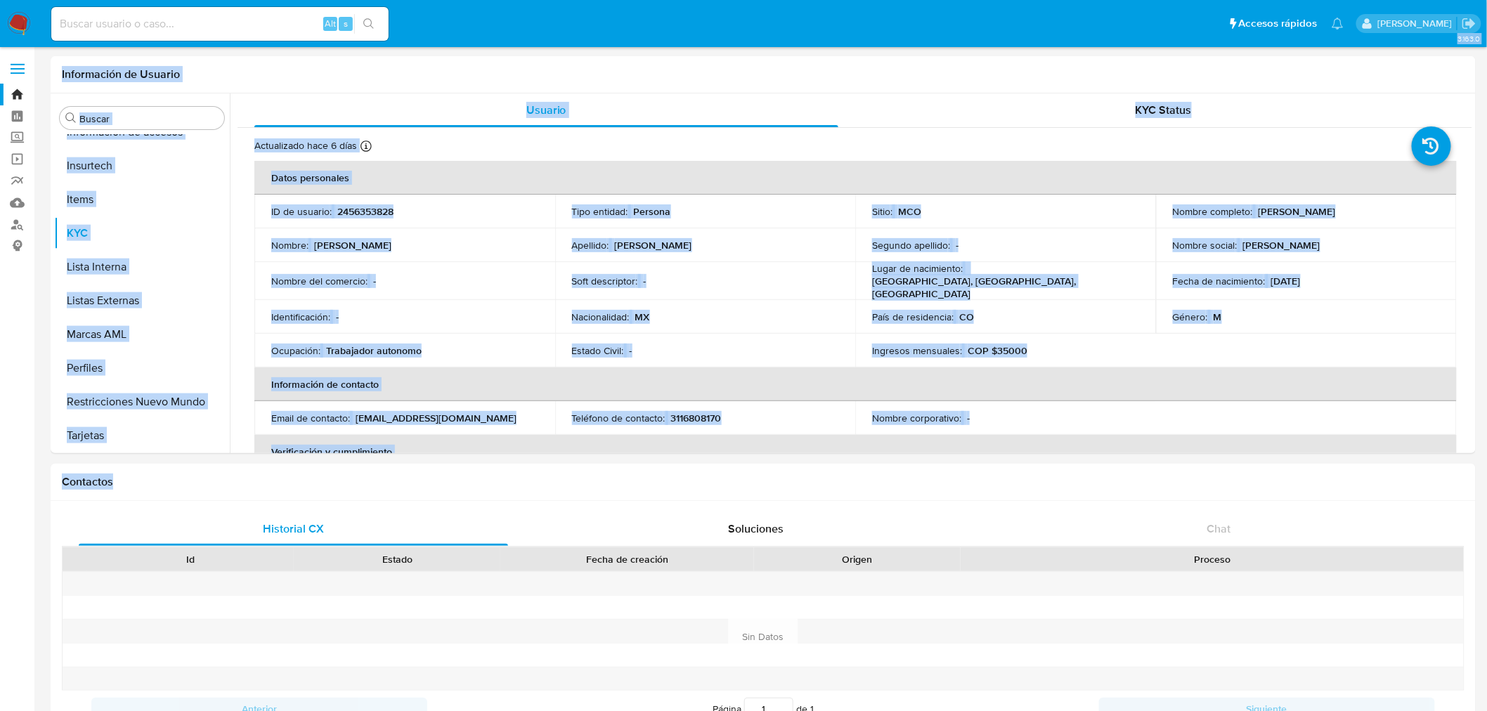
drag, startPoint x: 242, startPoint y: 495, endPoint x: 24, endPoint y: 490, distance: 218.6
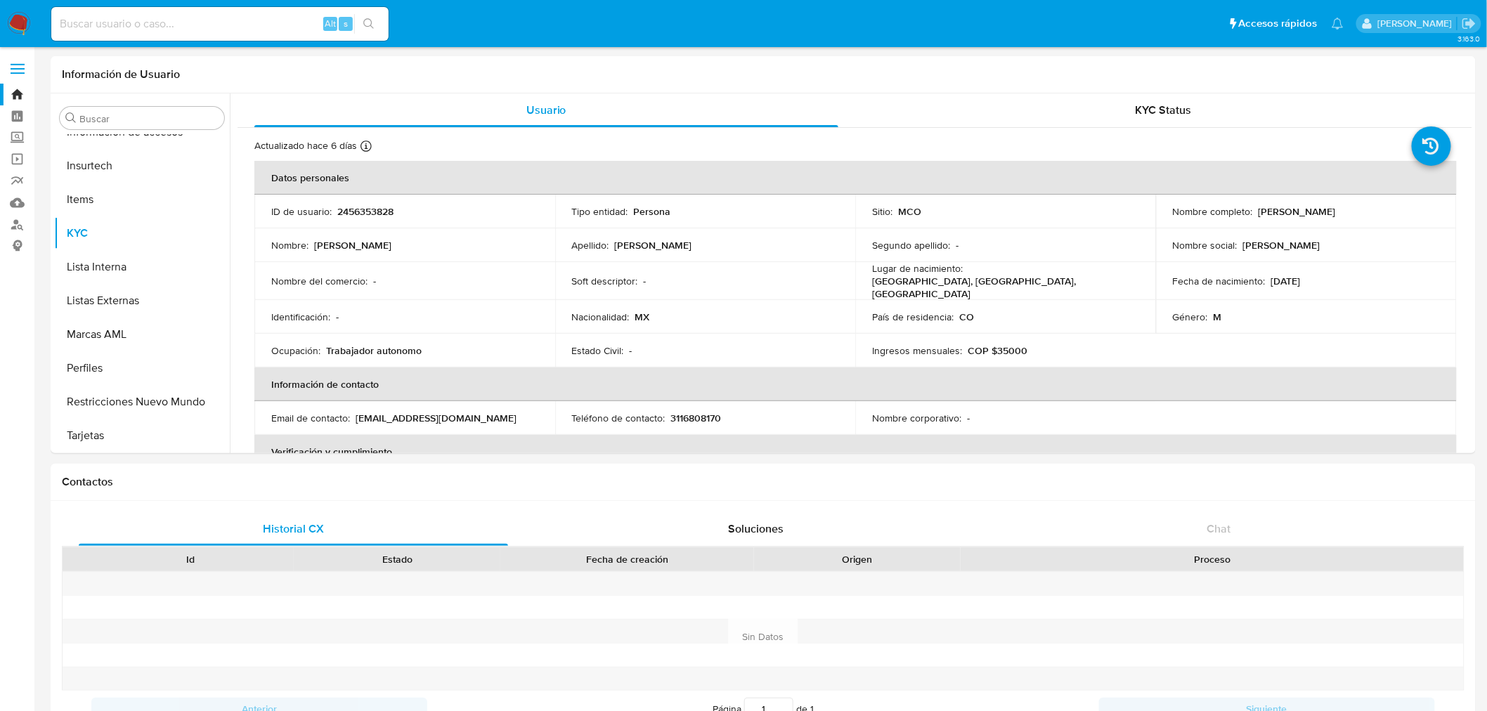
click at [270, 30] on input at bounding box center [219, 24] width 337 height 18
paste input "2456353828"
click at [367, 26] on icon "search-icon" at bounding box center [368, 23] width 11 height 11
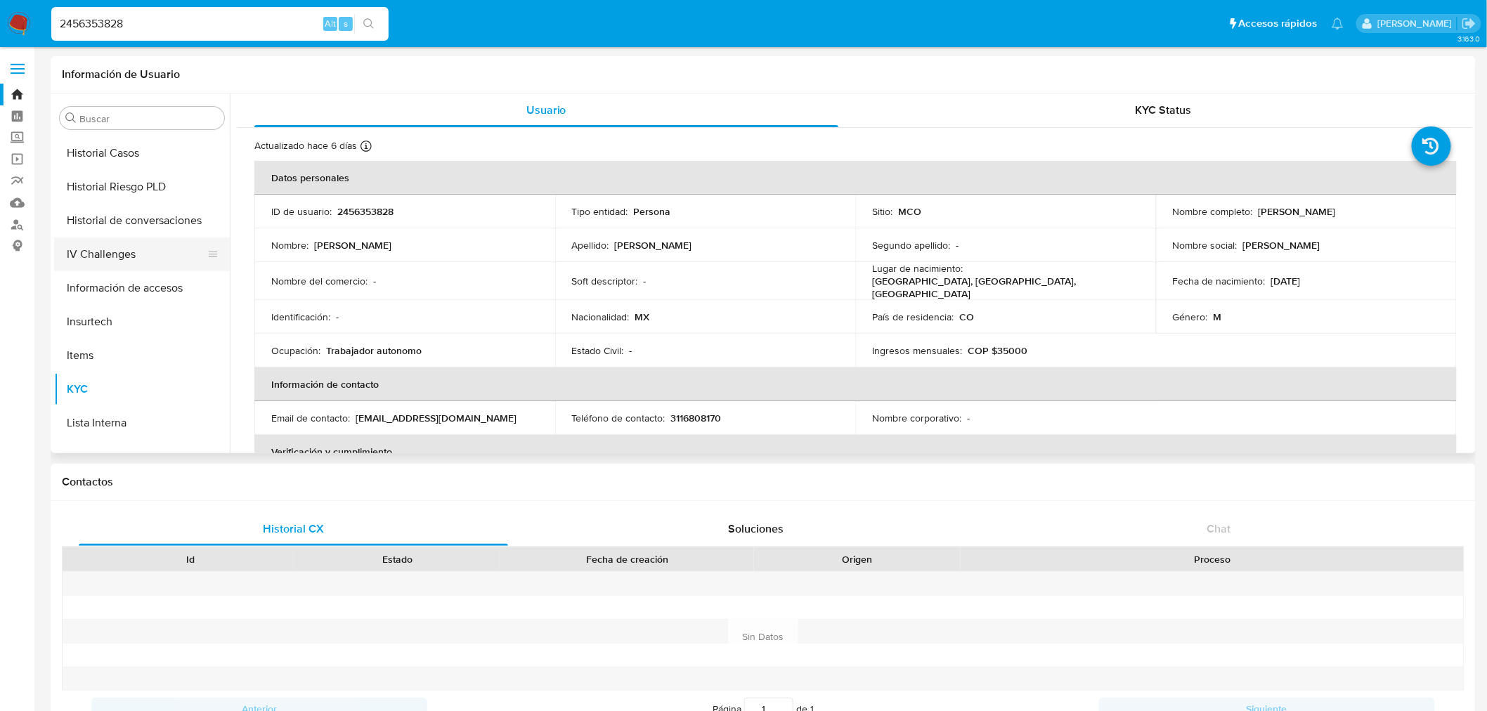
click at [113, 254] on button "IV Challenges" at bounding box center [136, 254] width 164 height 34
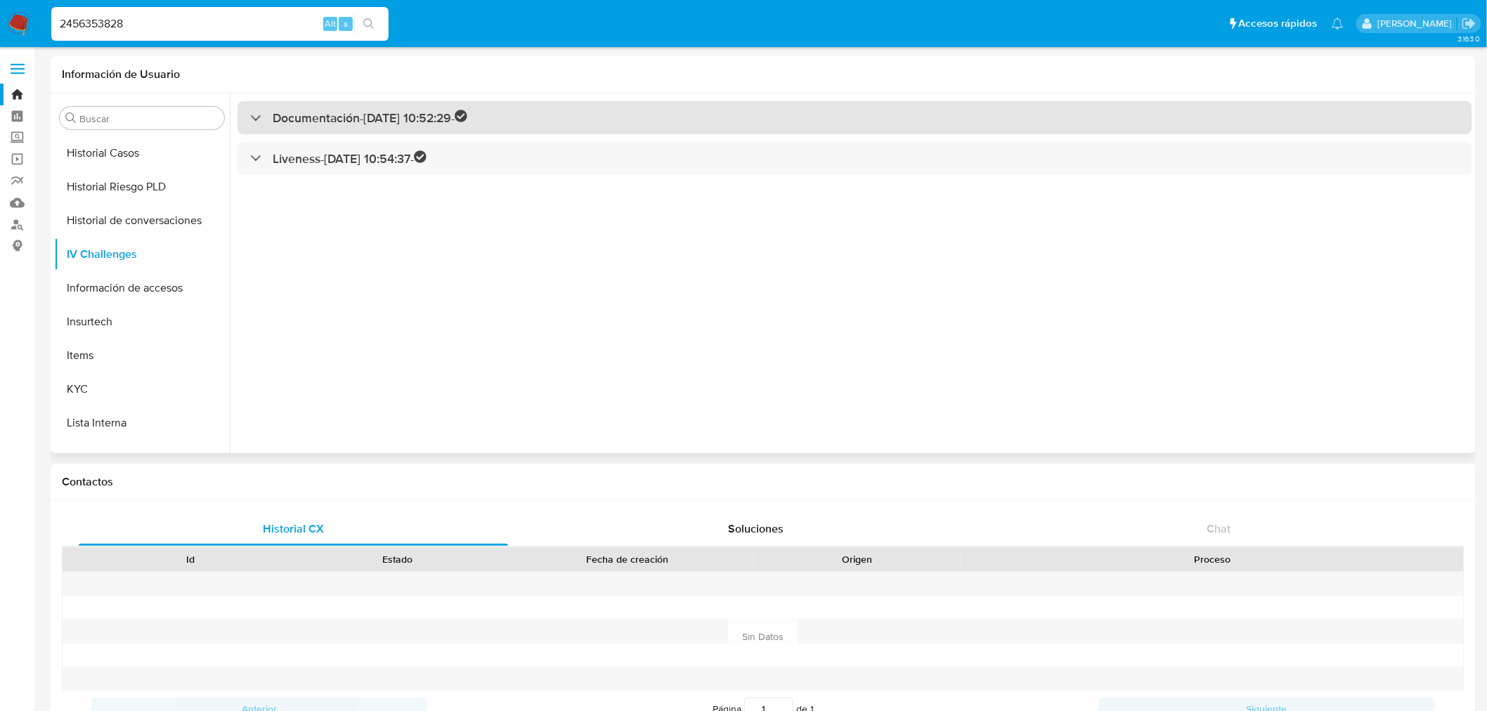
click at [319, 117] on h3 "Documentación - [DATE] 10:52:29 -" at bounding box center [370, 118] width 195 height 16
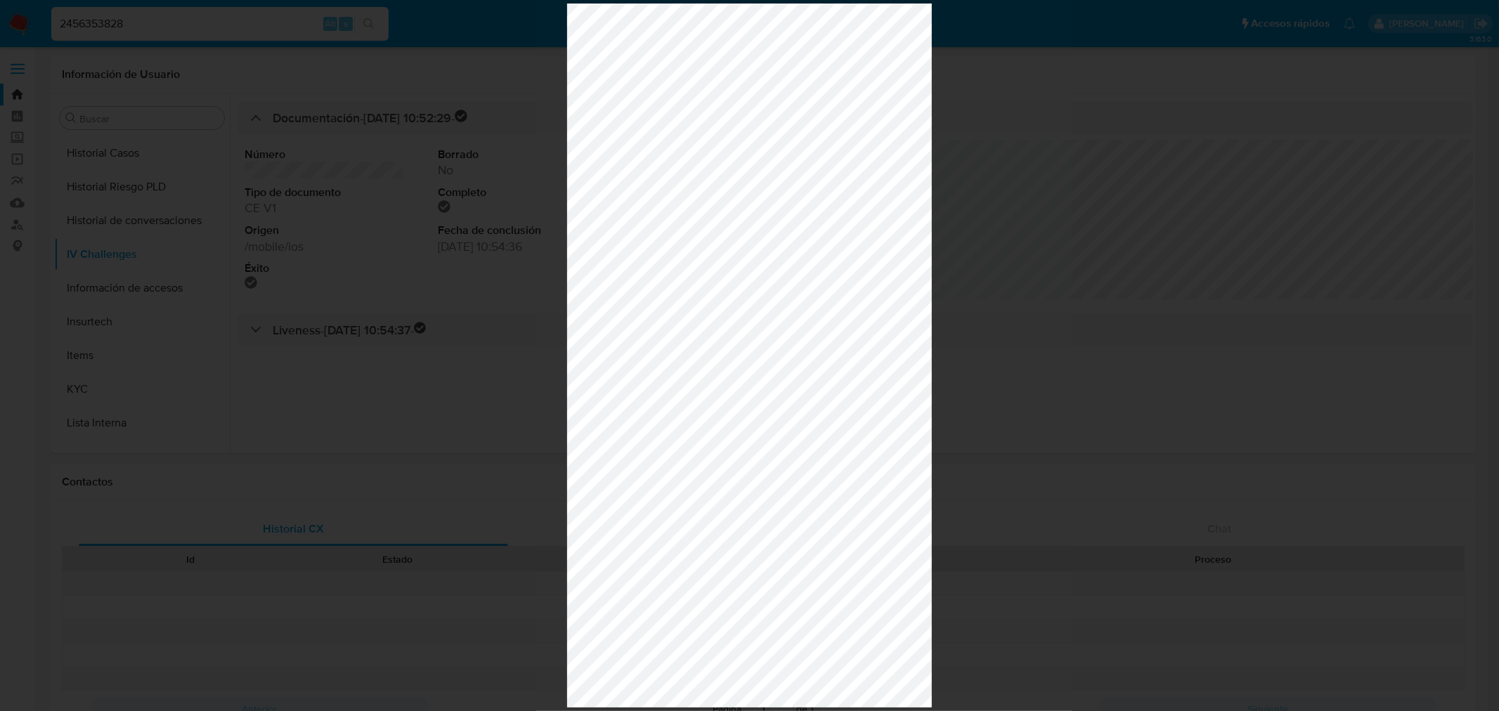
click at [998, 219] on div at bounding box center [749, 355] width 1499 height 711
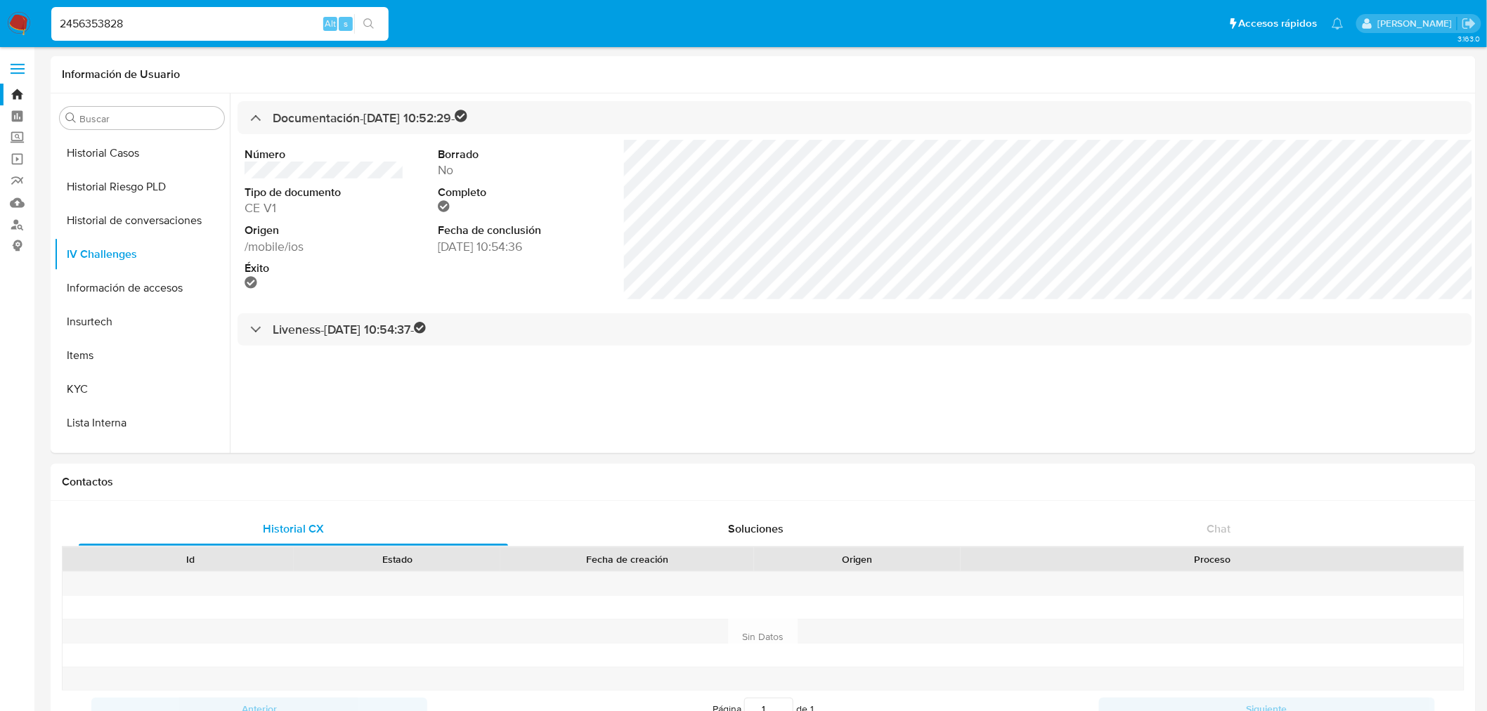
click at [188, 21] on input "2456353828" at bounding box center [219, 24] width 337 height 18
drag, startPoint x: 115, startPoint y: 11, endPoint x: -20, endPoint y: -5, distance: 136.5
paste input "1799133824"
type input "1799133824"
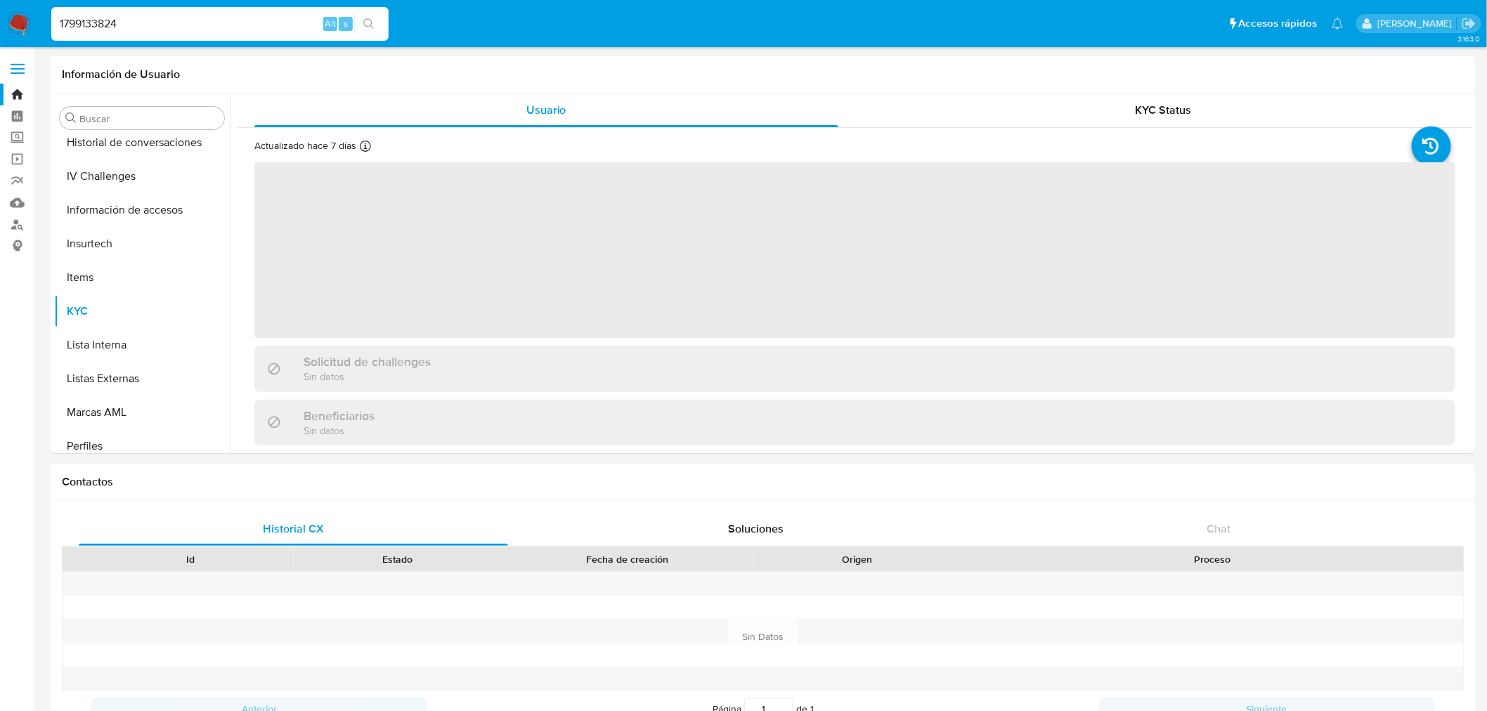
scroll to position [694, 0]
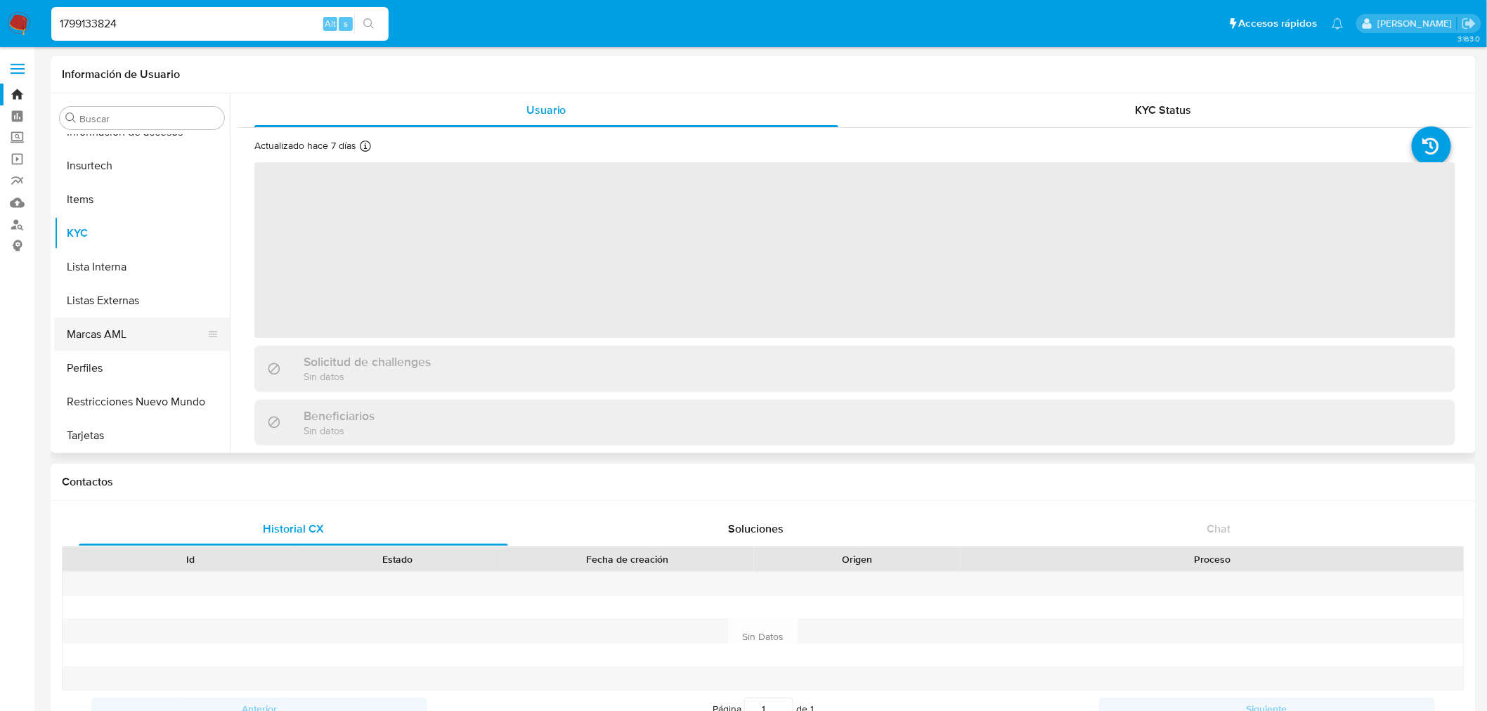
select select "10"
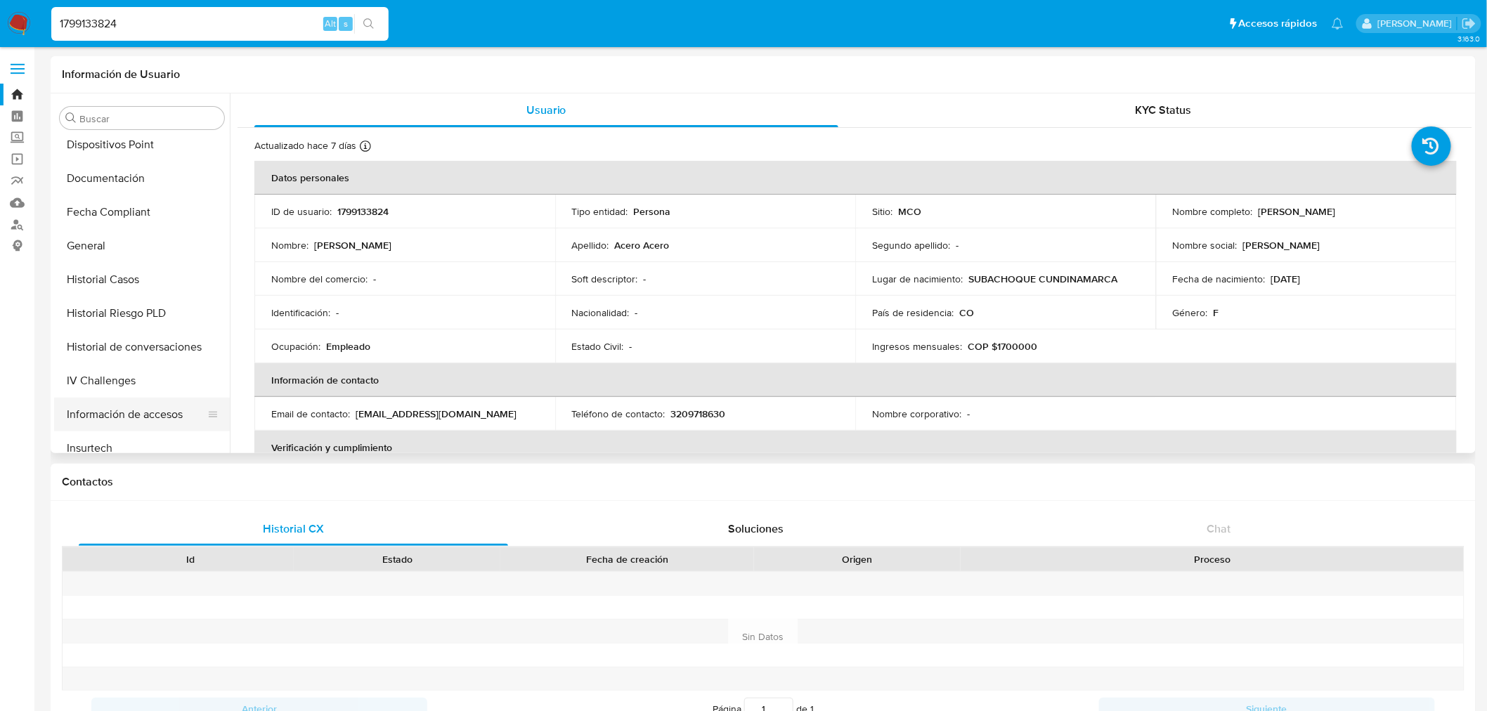
scroll to position [468, 0]
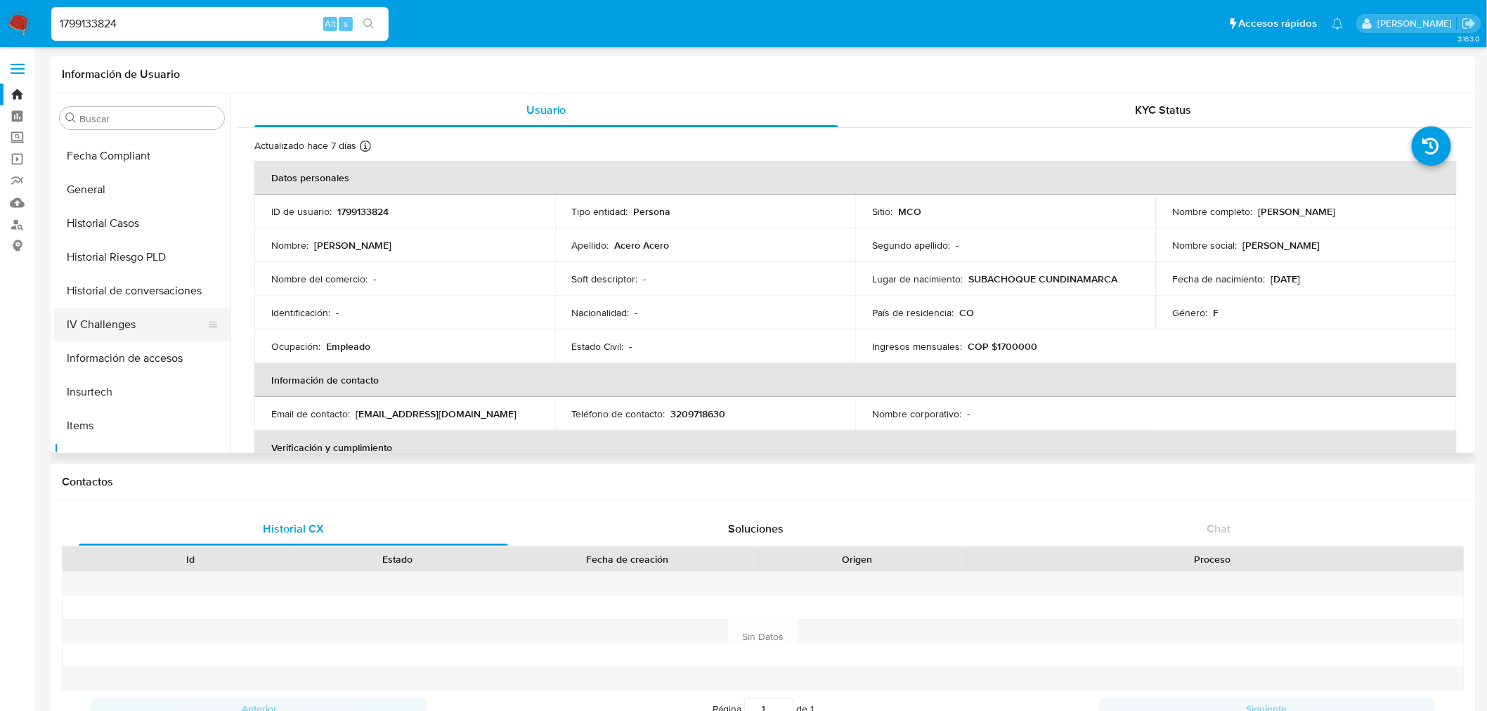
click at [141, 321] on button "IV Challenges" at bounding box center [136, 325] width 164 height 34
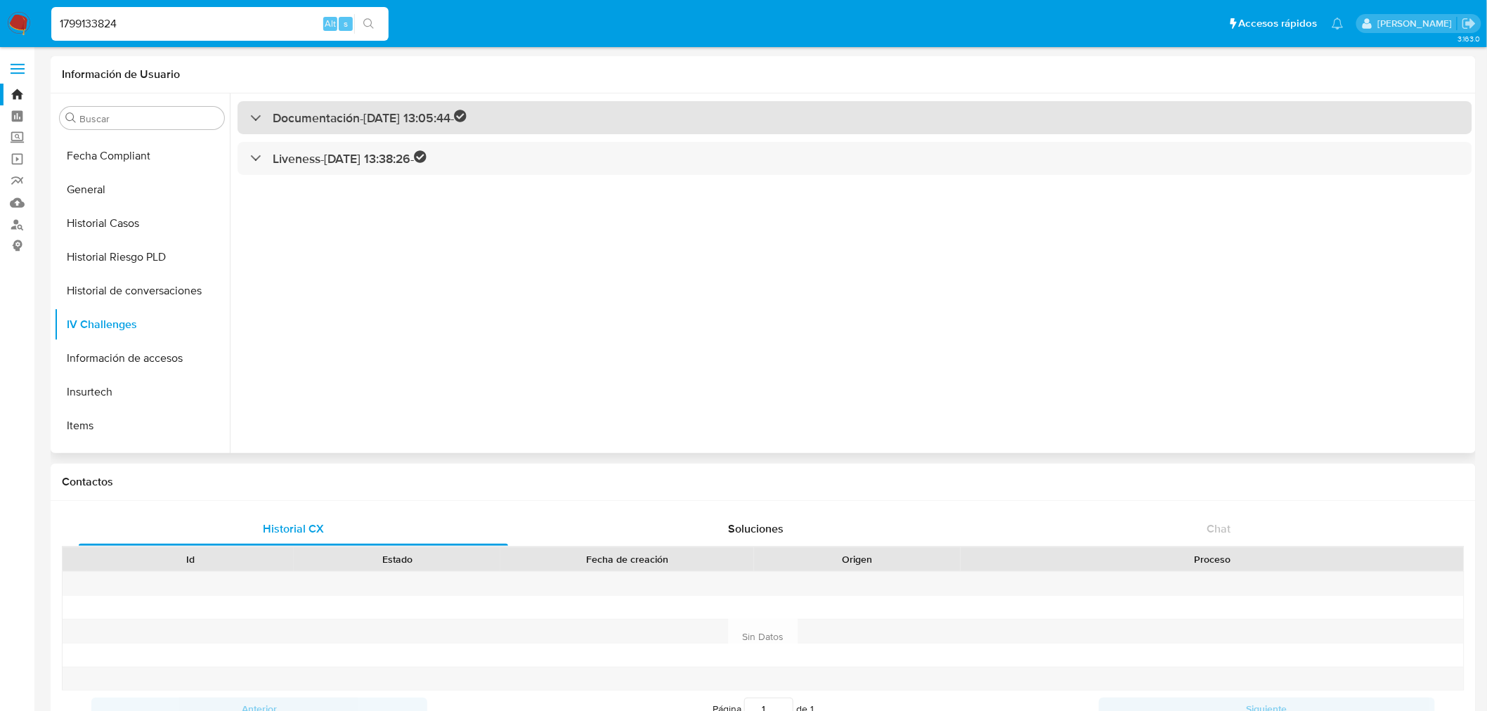
click at [339, 115] on h3 "Documentación - [DATE] 13:05:44 -" at bounding box center [370, 118] width 194 height 16
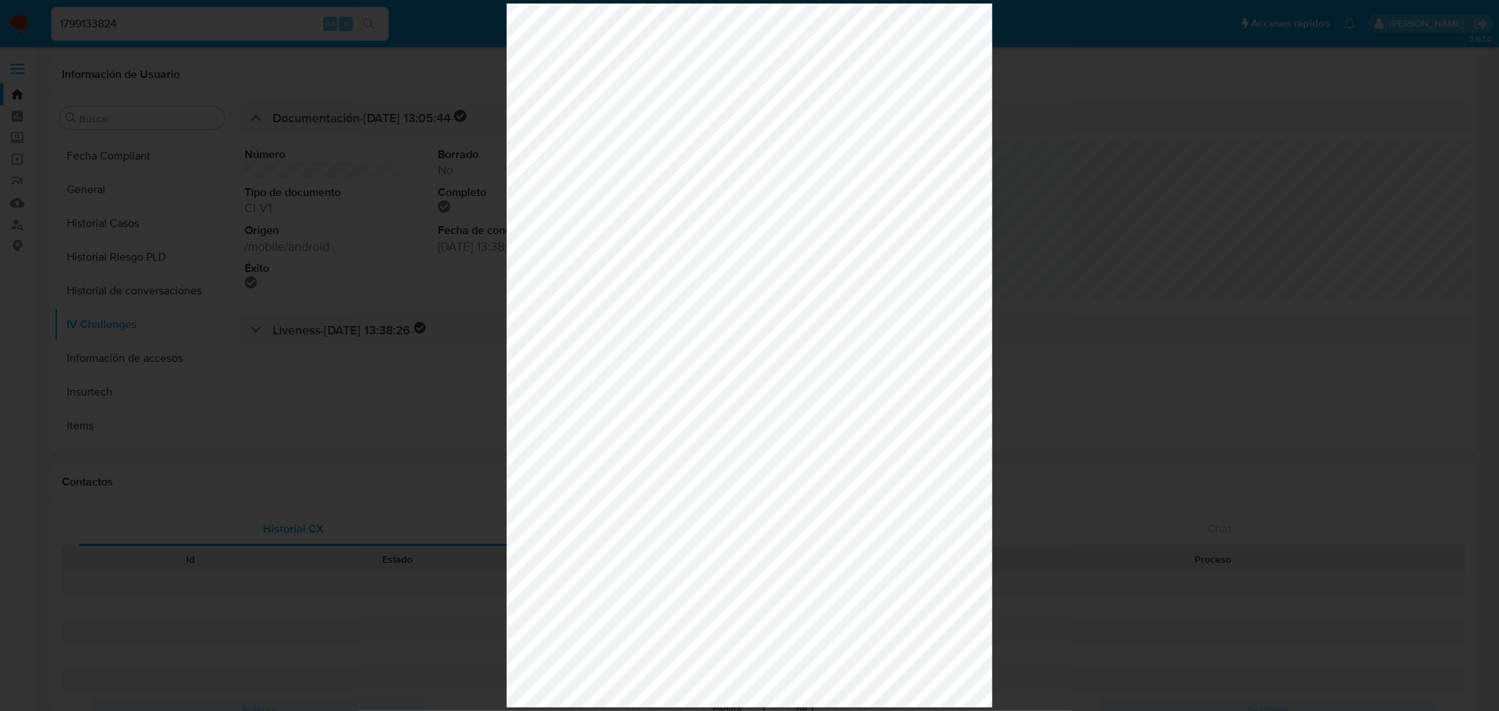
click at [998, 237] on div at bounding box center [749, 355] width 1499 height 711
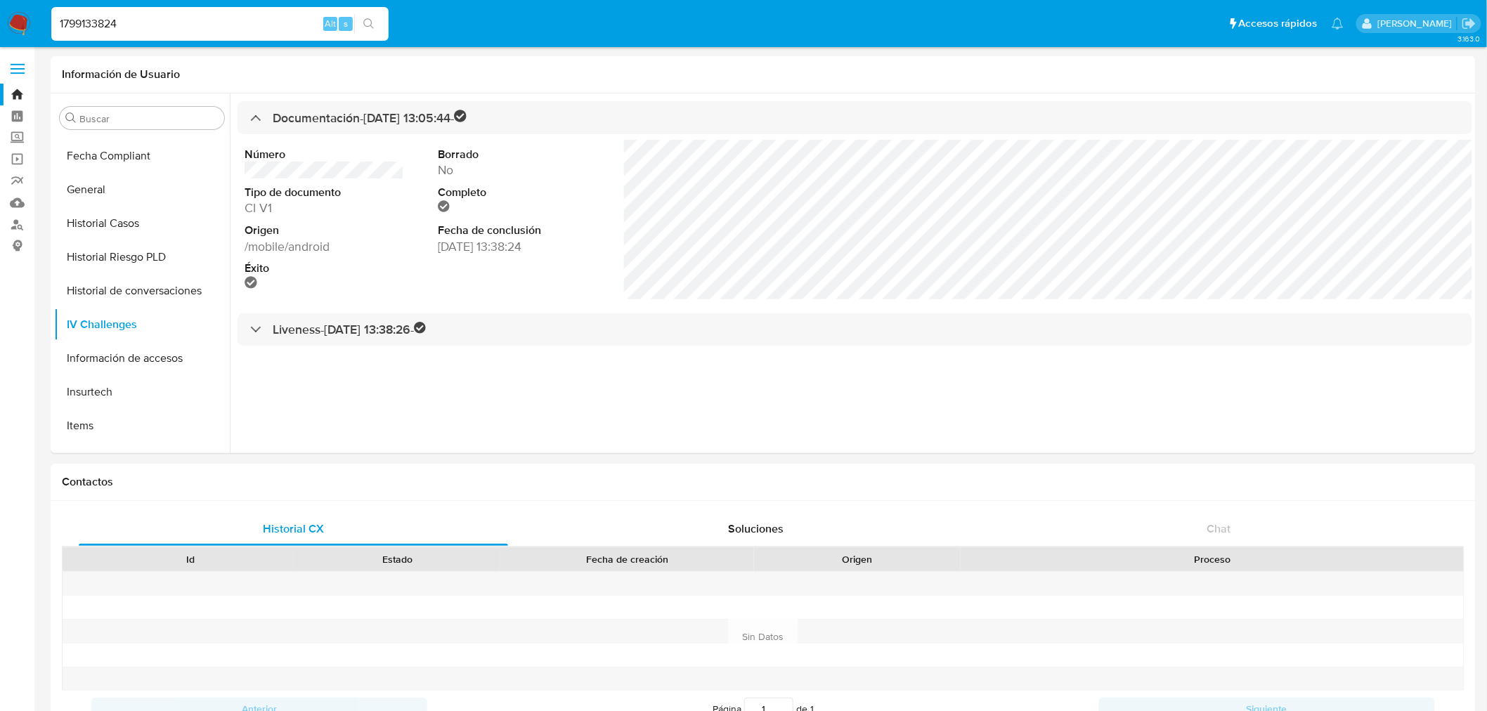
click at [172, 15] on input "1799133824" at bounding box center [219, 24] width 337 height 18
drag, startPoint x: 172, startPoint y: 14, endPoint x: -62, endPoint y: 39, distance: 235.3
click at [0, 39] on html "Pausado Ver notificaciones 1799133824 Alt s Accesos rápidos Presiona las siguie…" at bounding box center [743, 711] width 1487 height 1423
paste input "2334123546"
type input "2334123546"
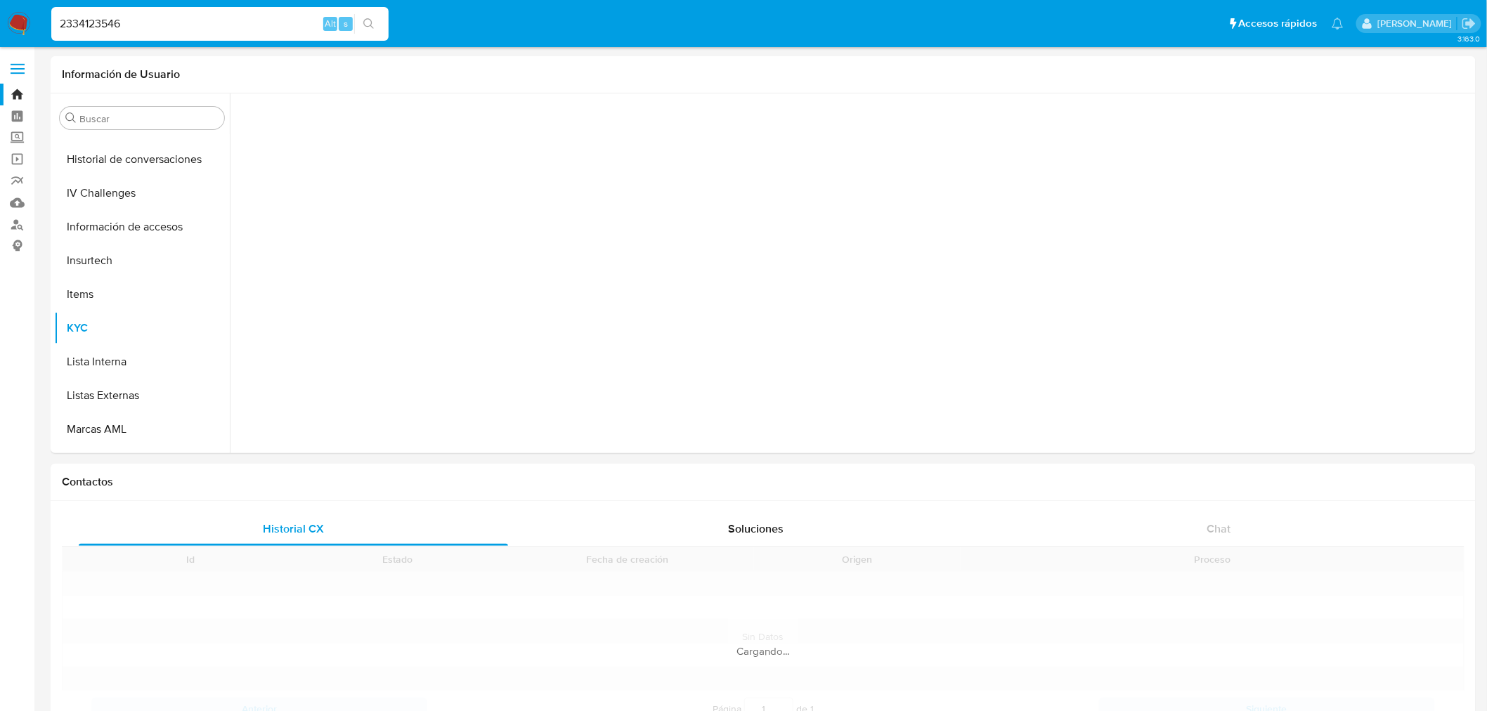
scroll to position [674, 0]
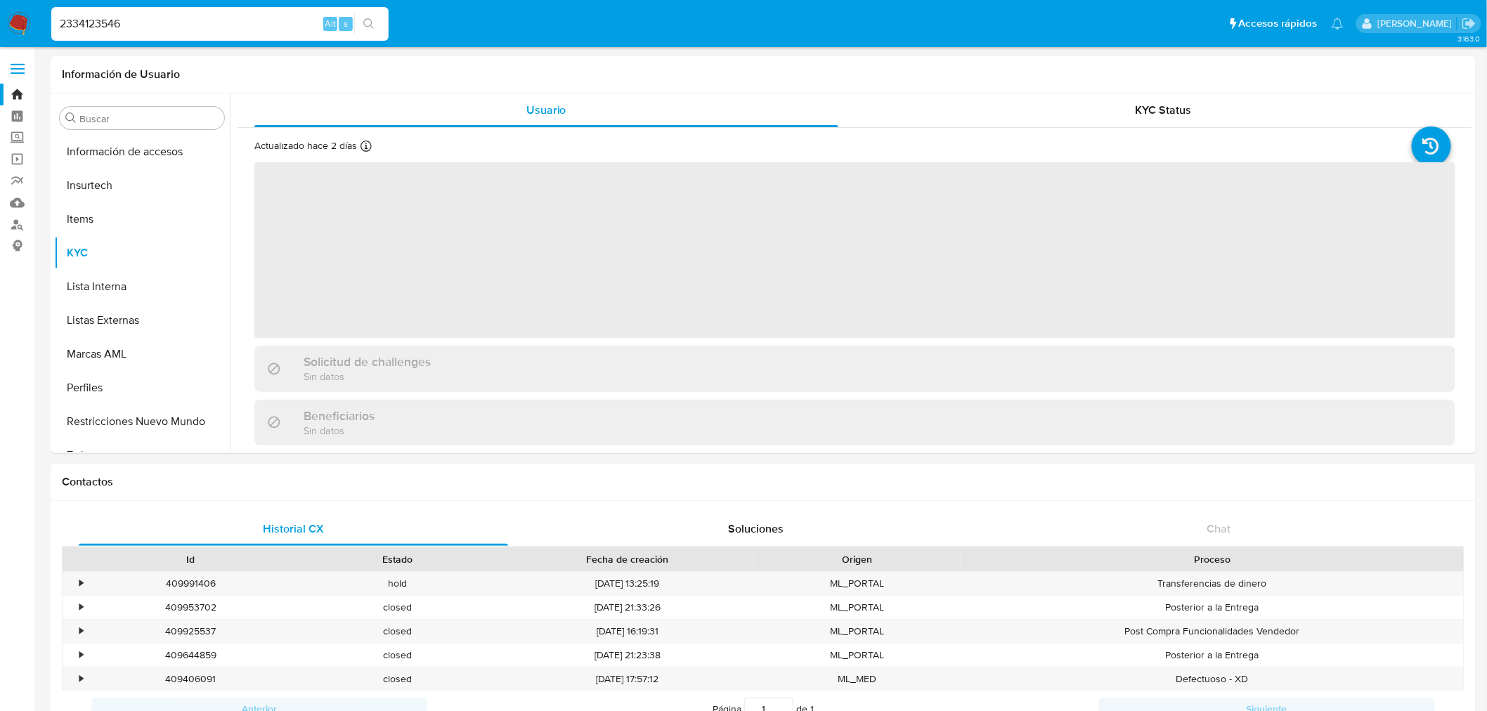
select select "10"
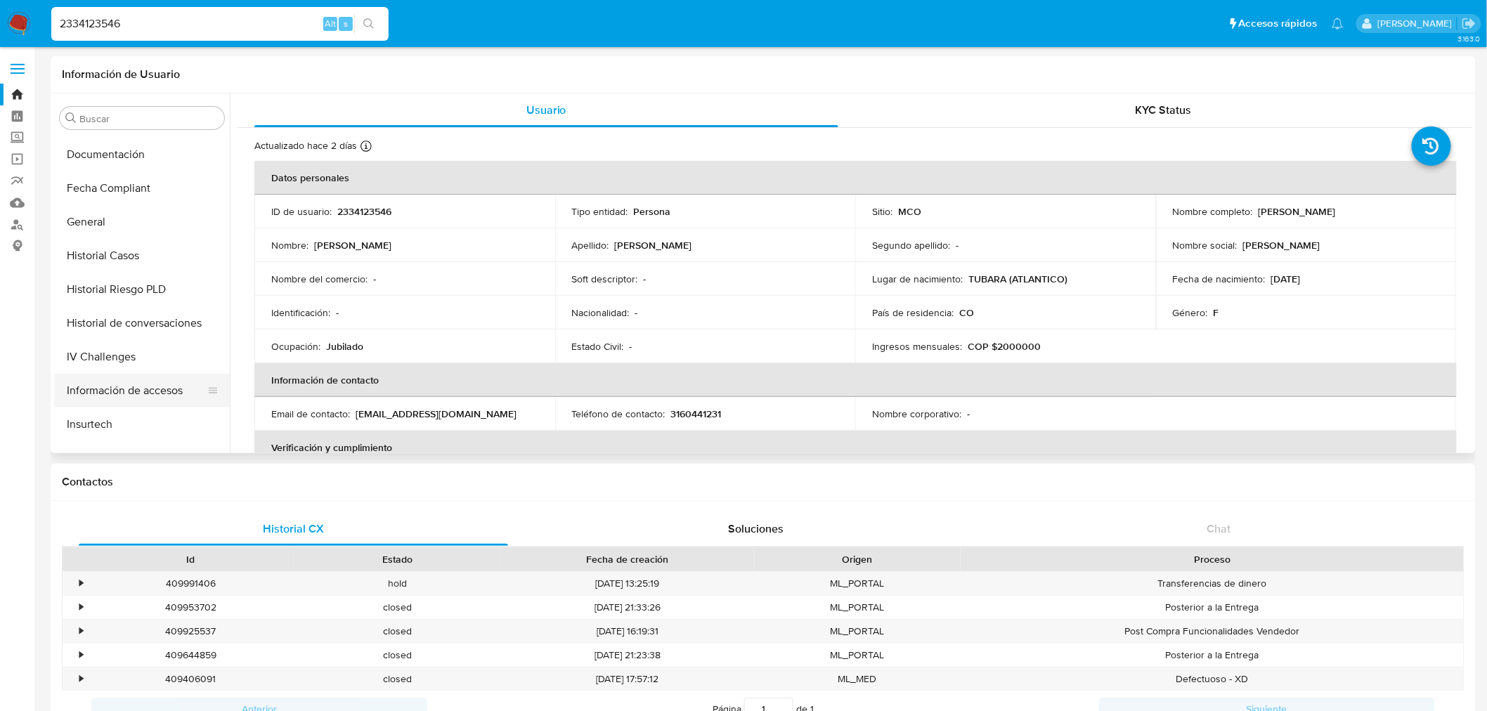
scroll to position [467, 0]
click at [137, 322] on button "IV Challenges" at bounding box center [136, 325] width 164 height 34
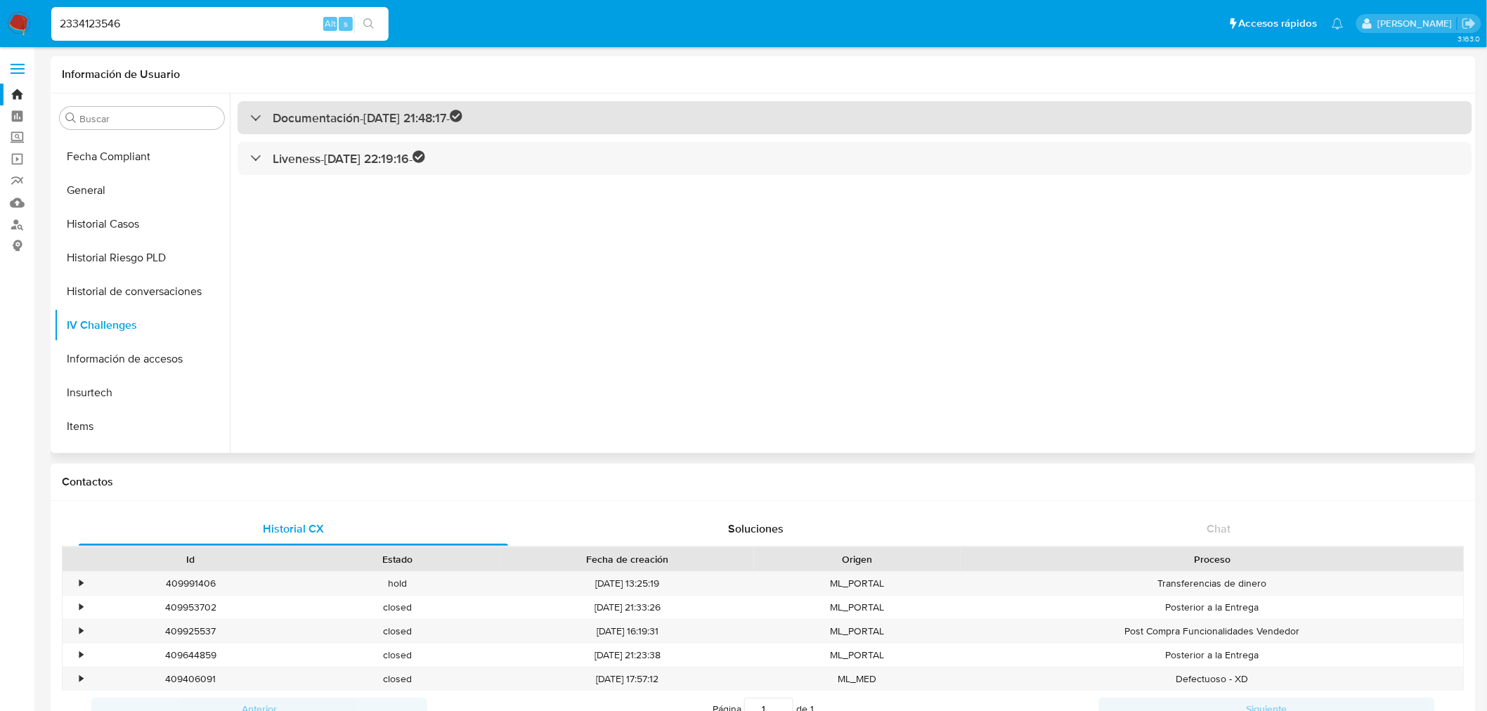
click at [296, 123] on h3 "Documentación - [DATE] 21:48:17 -" at bounding box center [368, 118] width 190 height 16
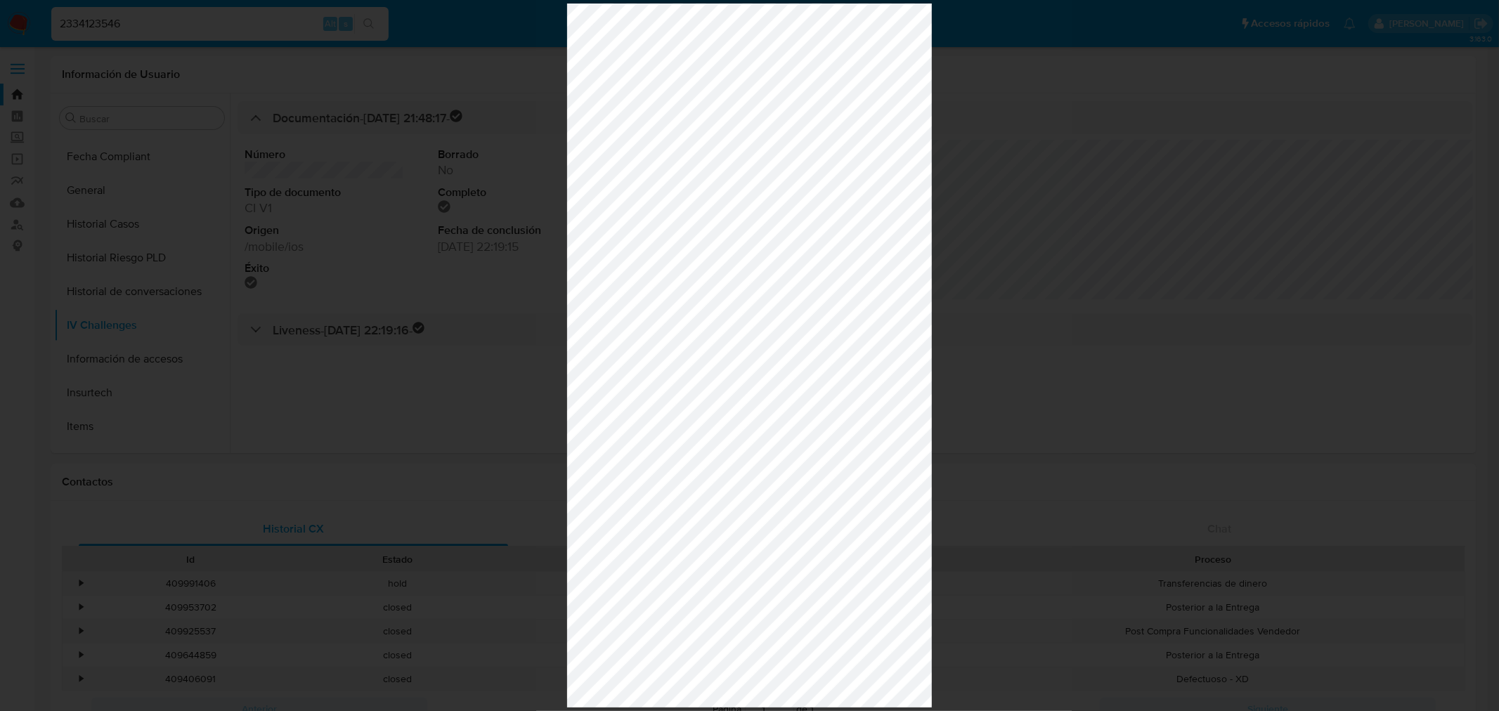
click at [998, 229] on div at bounding box center [749, 355] width 1499 height 711
